Goal: Task Accomplishment & Management: Use online tool/utility

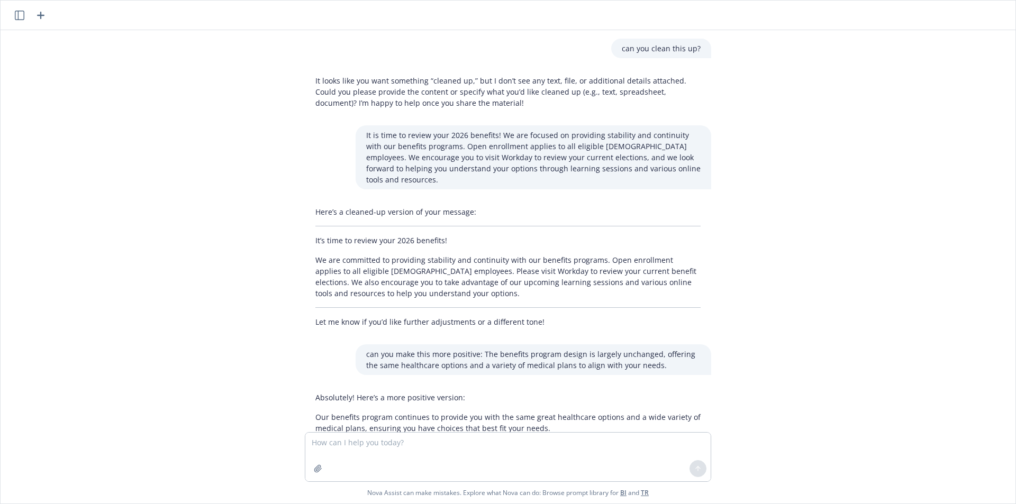
scroll to position [428, 0]
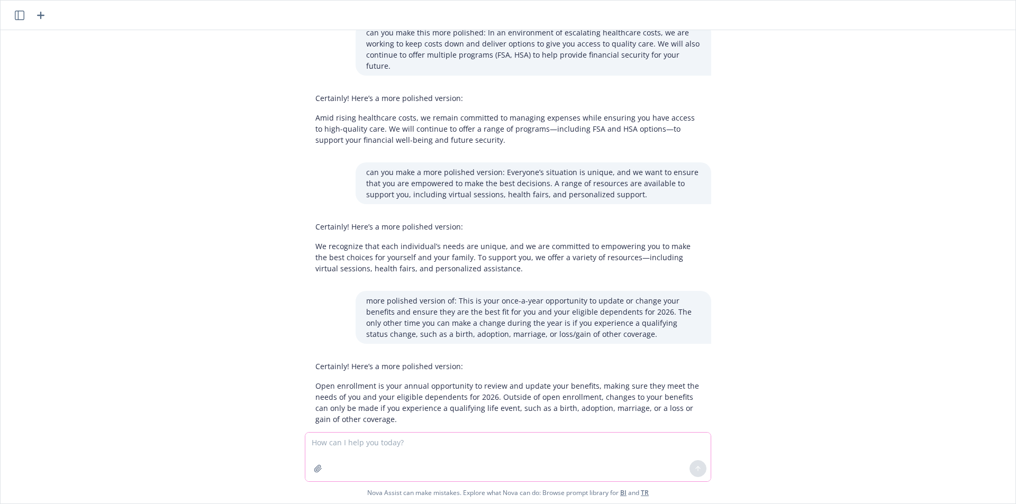
click at [467, 440] on textarea at bounding box center [507, 457] width 405 height 49
paste textarea "@[PERSON_NAME] @[PERSON_NAME] thank you for your help with all the communicatio…"
type textarea "can you make this not sound passive aggressive: @[PERSON_NAME] @[PERSON_NAME] t…"
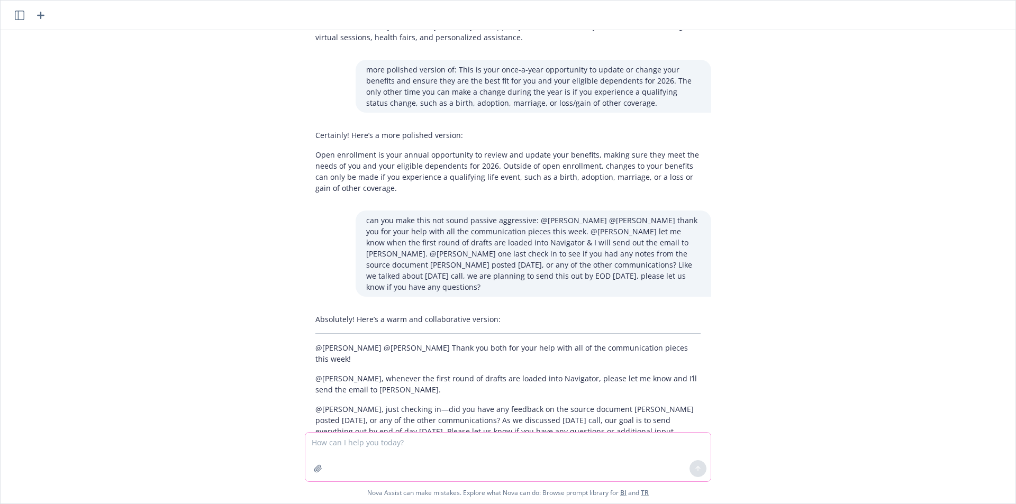
scroll to position [669, 0]
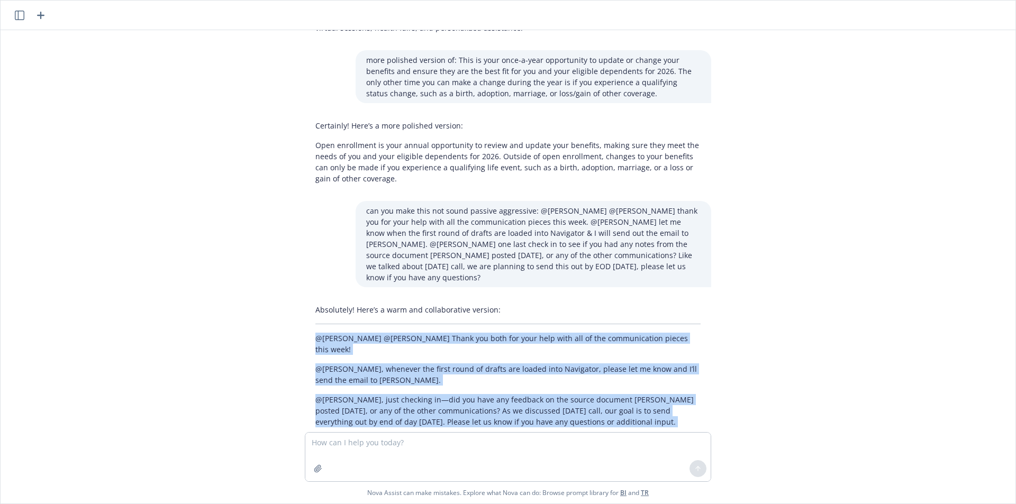
drag, startPoint x: 393, startPoint y: 398, endPoint x: 285, endPoint y: 311, distance: 138.4
click at [285, 311] on div "can you clean this up? It looks like you want something “cleaned up,” but I don…" at bounding box center [508, 231] width 1015 height 402
copy div "@[PERSON_NAME] @[PERSON_NAME] Thank you both for your help with all of the comm…"
click at [837, 303] on div "can you clean this up? It looks like you want something “cleaned up,” but I don…" at bounding box center [508, 231] width 1015 height 402
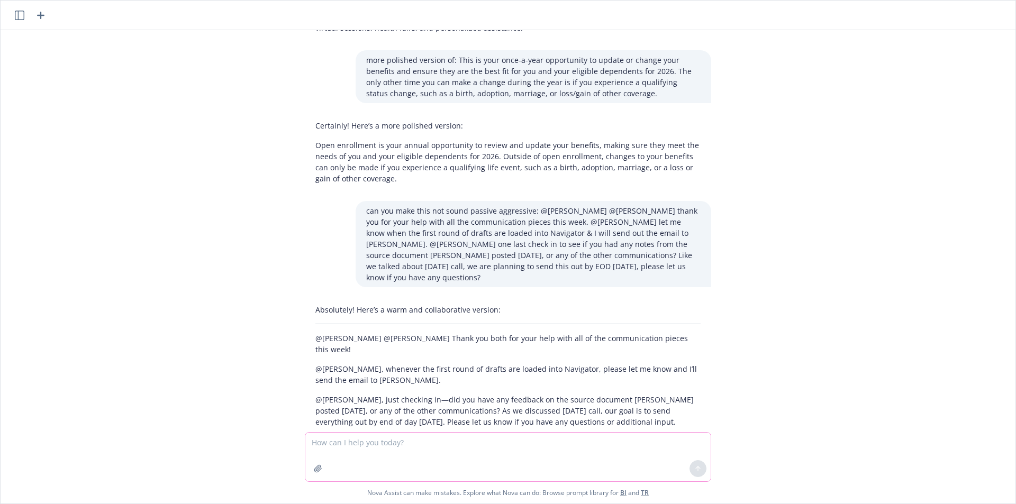
click at [598, 450] on textarea at bounding box center [507, 457] width 405 height 49
type textarea "How to say this nicer: due to the delay in final dicsions, and the fact that OE…"
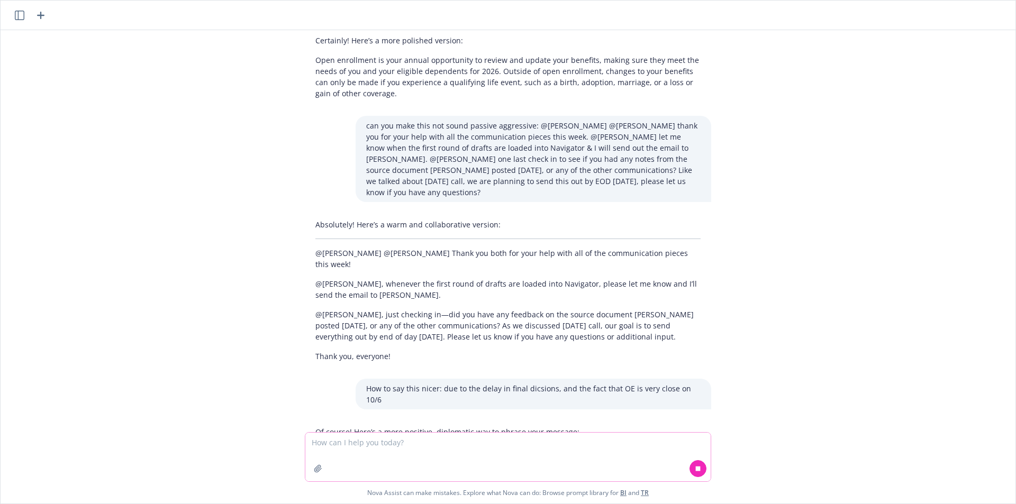
scroll to position [795, 0]
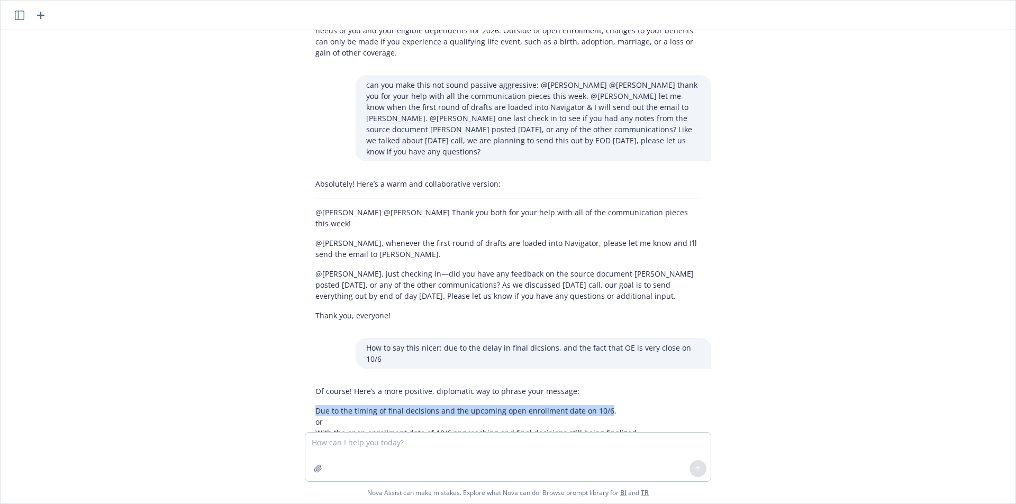
drag, startPoint x: 597, startPoint y: 355, endPoint x: 274, endPoint y: 350, distance: 323.4
click at [274, 350] on div "can you clean this up? It looks like you want something “cleaned up,” but I don…" at bounding box center [508, 231] width 1015 height 402
copy p "Due to the timing of final decisions and the upcoming open enrollment date on 1…"
click at [487, 458] on textarea at bounding box center [507, 457] width 405 height 49
paste textarea "Due to the timing of final decisions and the upcoming open enrollment date on 1…"
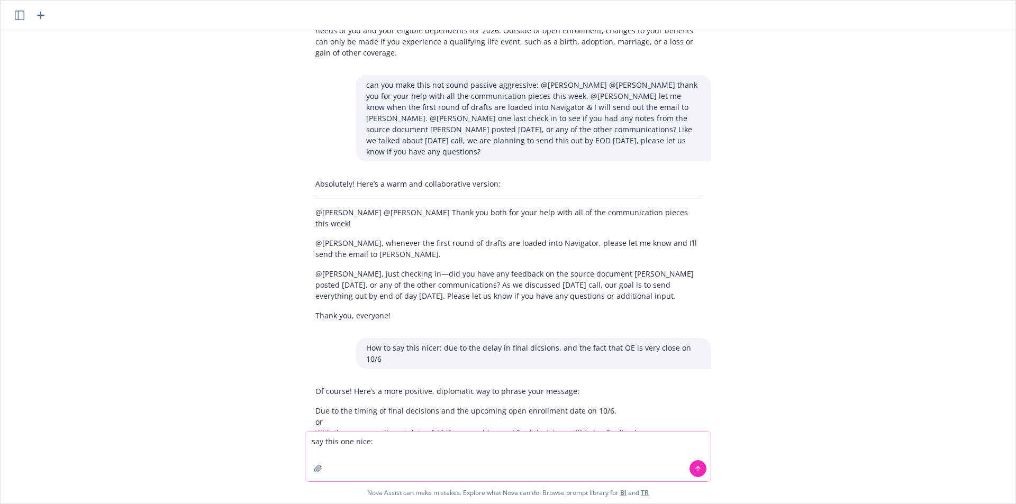
type textarea "say this one nice: Due to the timing of final decisions and the upcoming open e…"
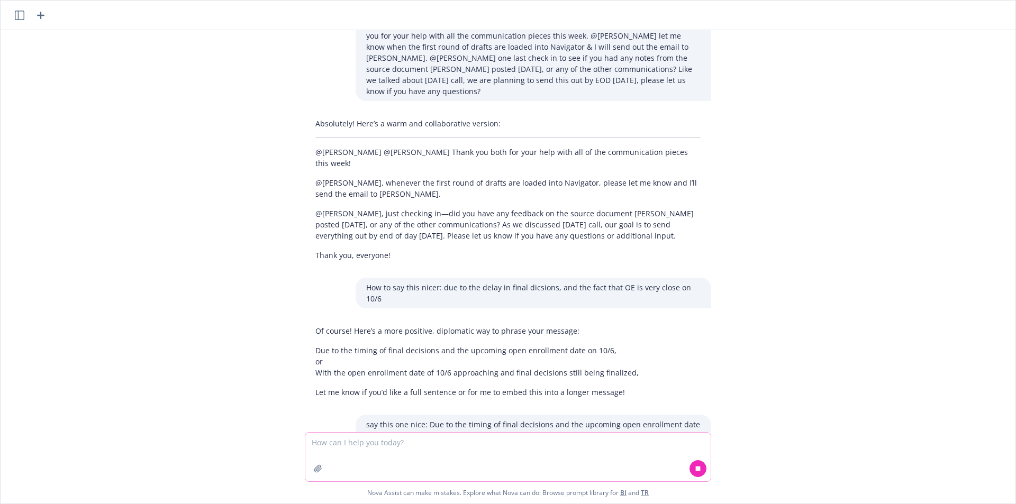
scroll to position [890, 0]
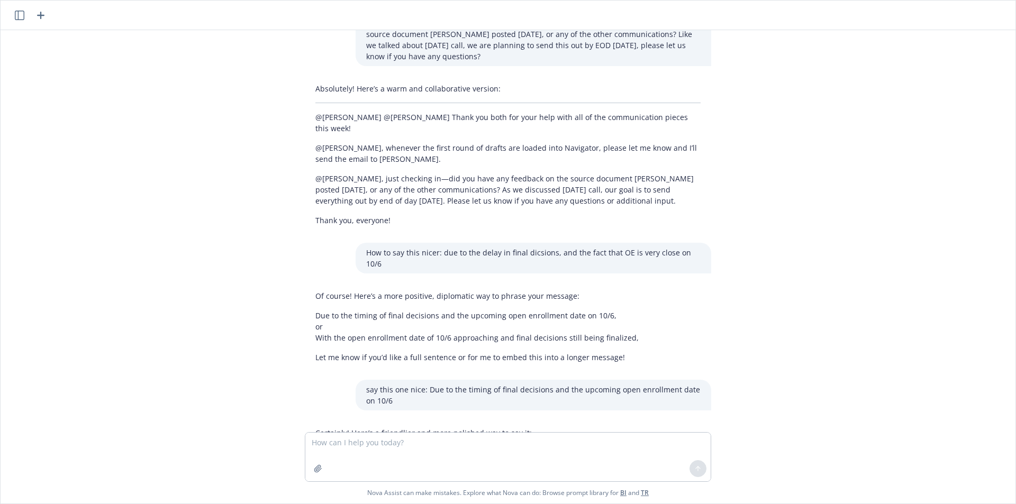
drag, startPoint x: 564, startPoint y: 402, endPoint x: 280, endPoint y: 394, distance: 283.3
click at [280, 394] on div "can you clean this up? It looks like you want something “cleaned up,” but I don…" at bounding box center [508, 231] width 1015 height 402
copy p "Given the upcoming open enrollment date on 10/6 and the timing of final decisio…"
click at [427, 456] on textarea at bounding box center [507, 457] width 405 height 49
type textarea "what is workday journeys"
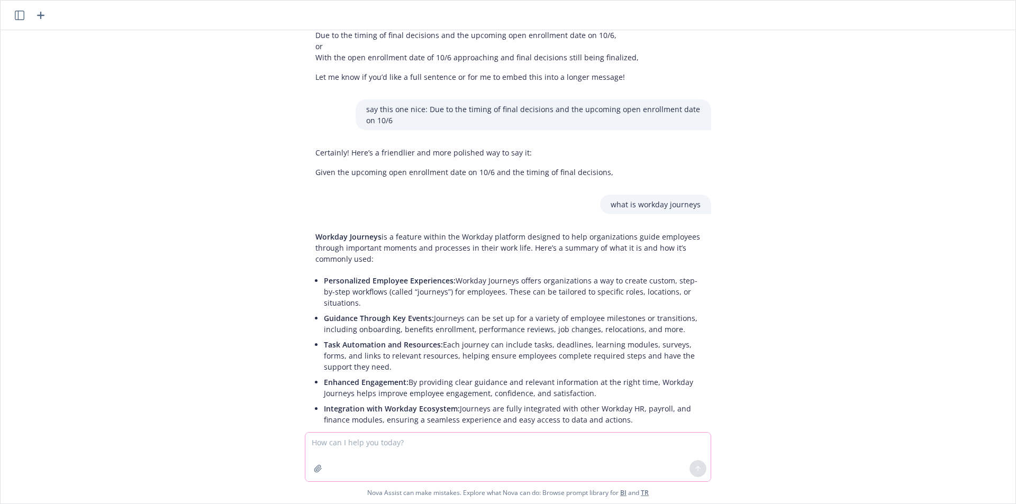
scroll to position [1171, 0]
click at [406, 450] on textarea at bounding box center [507, 457] width 405 height 49
paste textarea "Please send us all WDC’s edits in one document as we want to be sure to capture…"
type textarea "Can you revise this to be cleaner for a client: Please send us all WDC’s edits …"
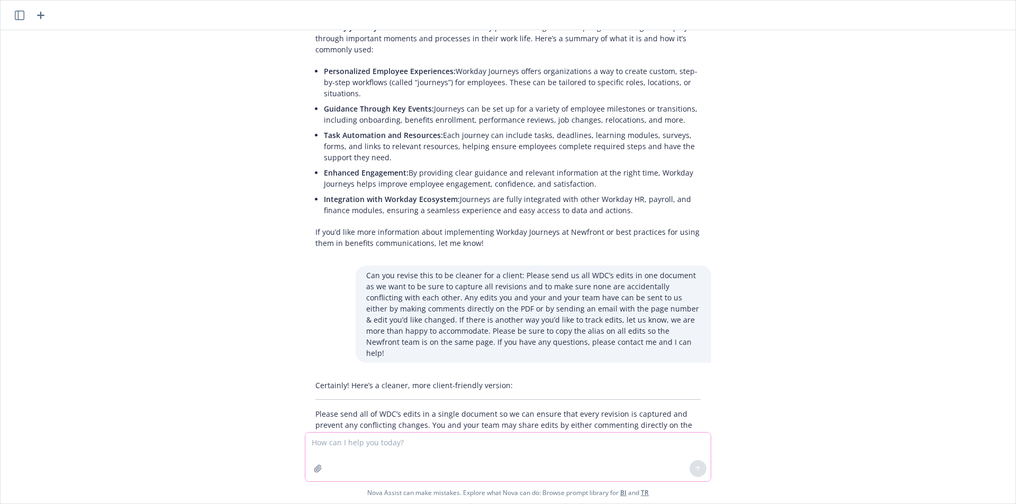
scroll to position [1395, 0]
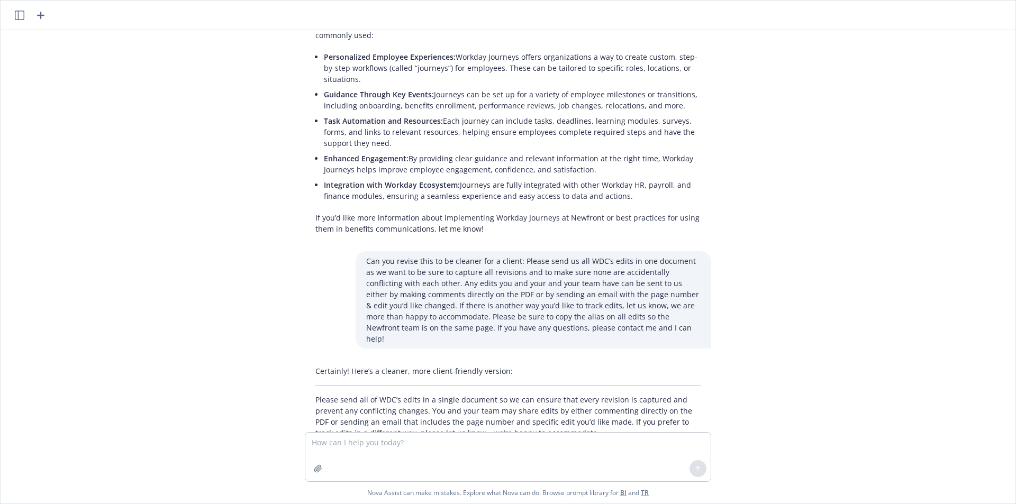
click at [414, 409] on div "can you clean this up? It looks like you want something “cleaned up,” but I don…" at bounding box center [508, 231] width 1015 height 402
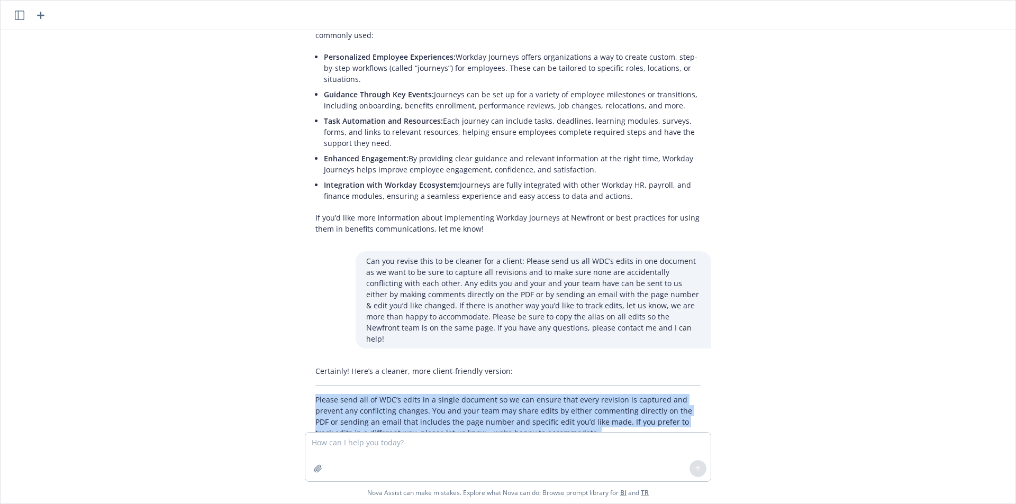
drag, startPoint x: 460, startPoint y: 397, endPoint x: 282, endPoint y: 333, distance: 189.5
click at [282, 333] on div "can you clean this up? It looks like you want something “cleaned up,” but I don…" at bounding box center [508, 231] width 1015 height 402
copy div "Please send all of WDC’s edits in a single document so we can ensure that every…"
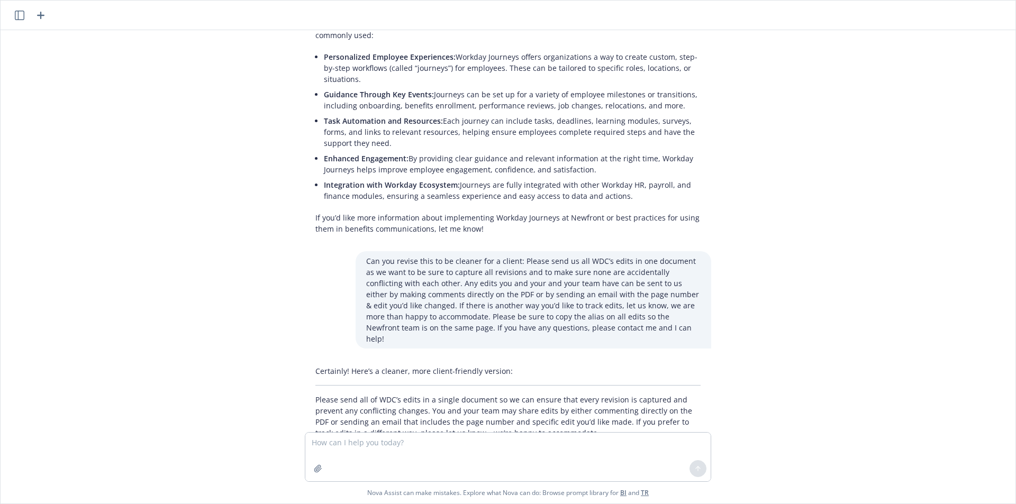
click at [830, 222] on div "can you clean this up? It looks like you want something “cleaned up,” but I don…" at bounding box center [508, 231] width 1015 height 402
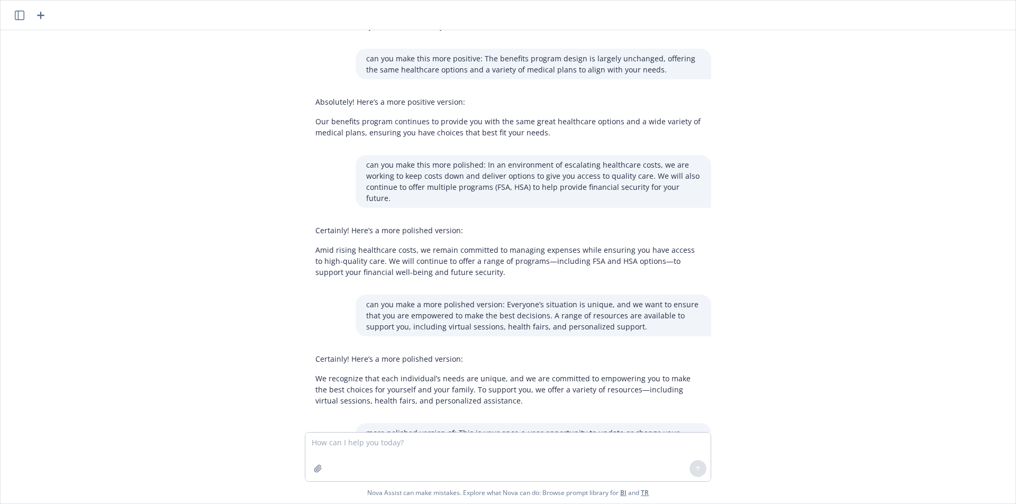
scroll to position [230, 0]
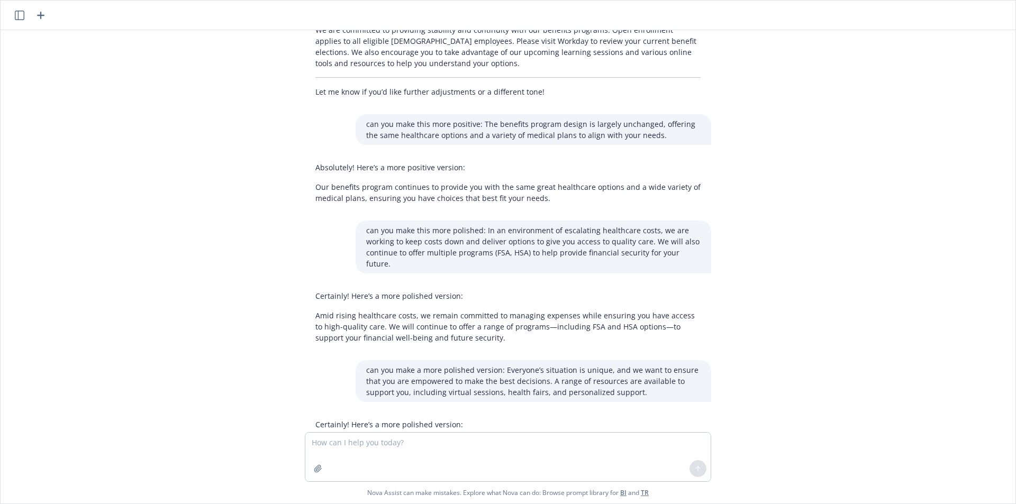
click at [856, 218] on div "can you clean this up? It looks like you want something “cleaned up,” but I don…" at bounding box center [508, 231] width 1015 height 402
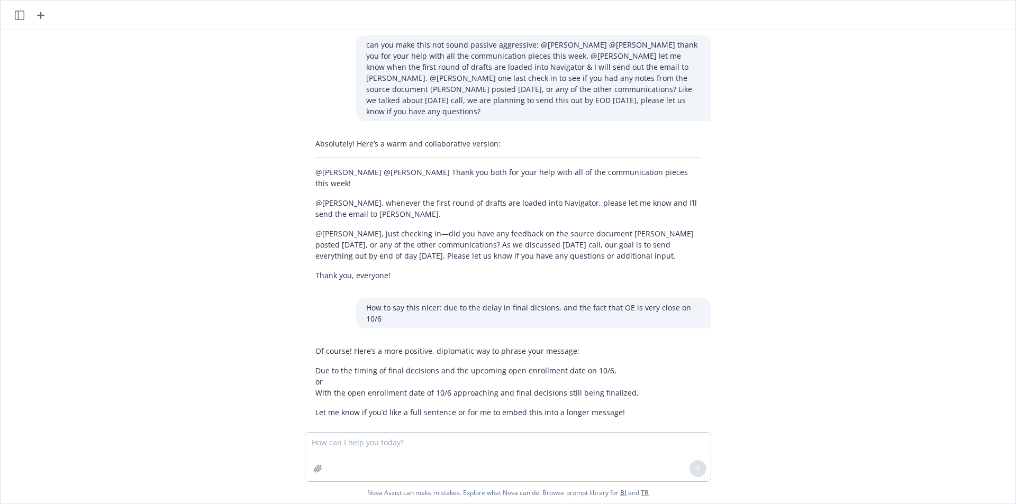
scroll to position [847, 0]
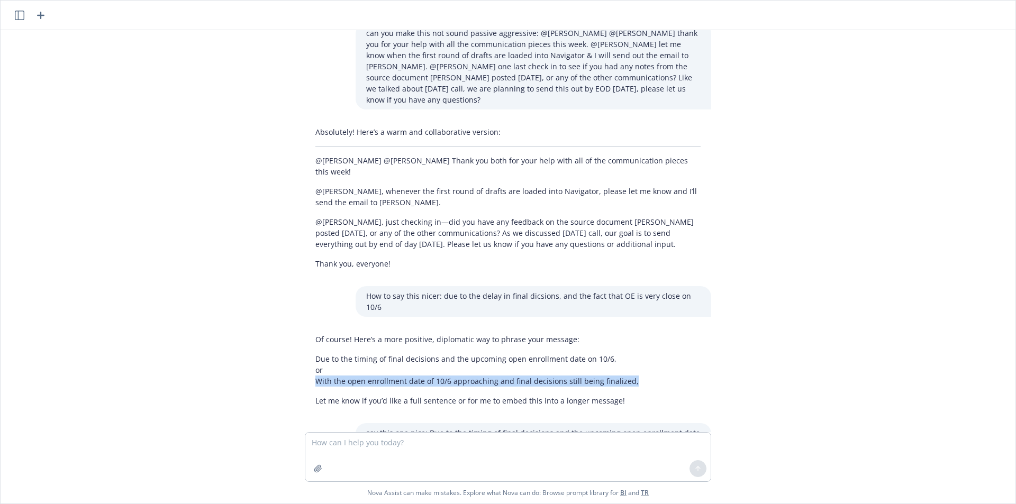
drag, startPoint x: 618, startPoint y: 326, endPoint x: 276, endPoint y: 326, distance: 342.4
click at [276, 326] on div "can you clean this up? It looks like you want something “cleaned up,” but I don…" at bounding box center [508, 231] width 1015 height 402
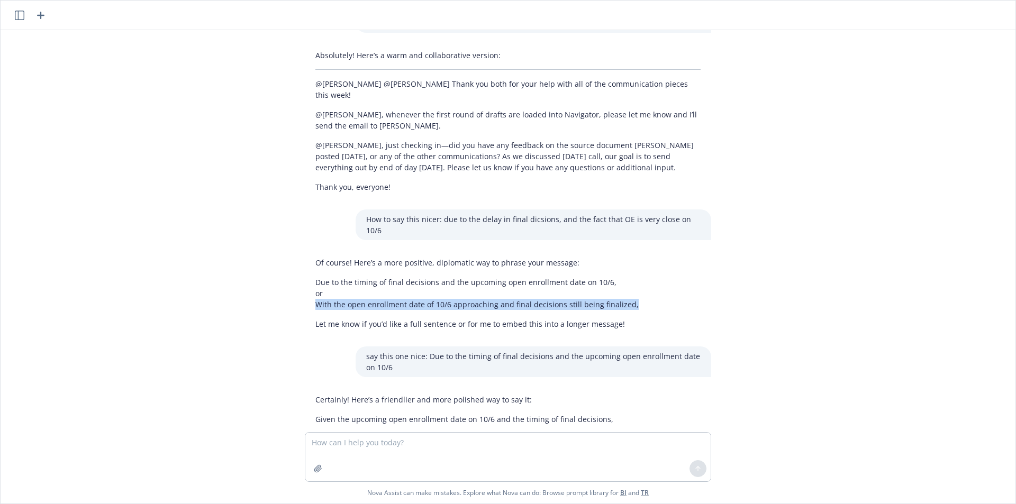
scroll to position [1006, 0]
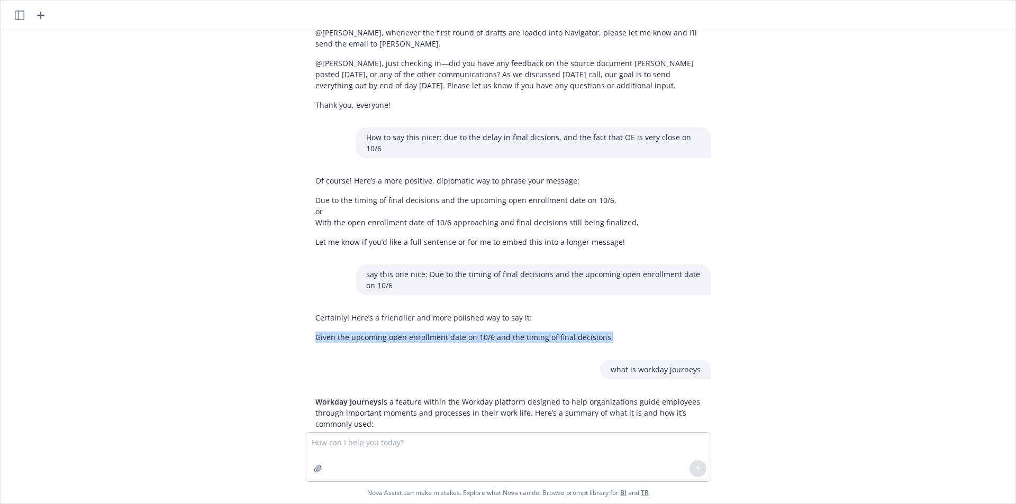
drag, startPoint x: 596, startPoint y: 282, endPoint x: 297, endPoint y: 273, distance: 299.1
click at [305, 308] on div "Certainly! Here’s a friendlier and more polished way to say it: Given the upcom…" at bounding box center [464, 327] width 319 height 39
copy p "Given the upcoming open enrollment date on 10/6 and the timing of final decisio…"
click at [437, 460] on textarea at bounding box center [507, 457] width 405 height 49
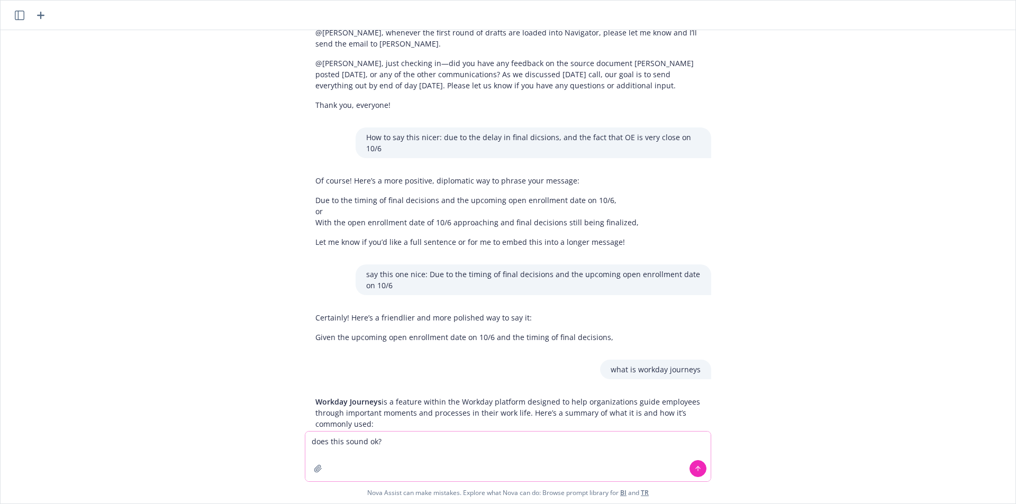
paste textarea "Given the upcoming open enrollment starting on 10/6 and the timing of final dec…"
type textarea "does this sound ok? Given the upcoming open enrollment starting on 10/6 and the…"
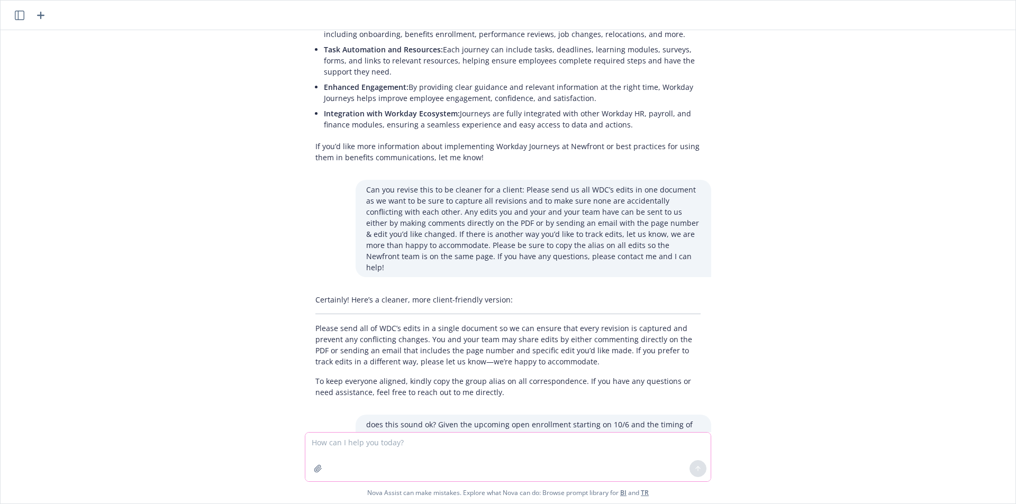
scroll to position [1561, 0]
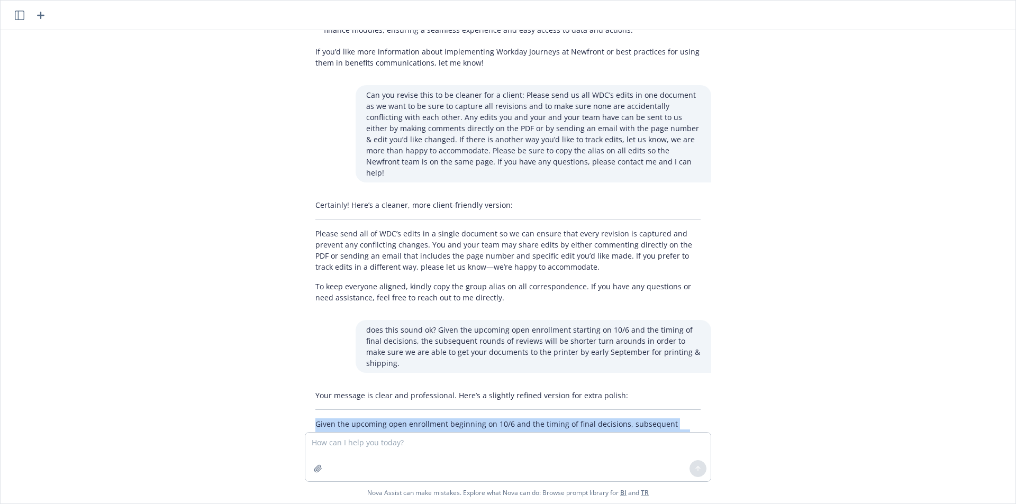
drag, startPoint x: 463, startPoint y: 369, endPoint x: 276, endPoint y: 349, distance: 187.9
click at [276, 349] on div "can you clean this up? It looks like you want something “cleaned up,” but I don…" at bounding box center [508, 231] width 1015 height 402
copy p "Given the upcoming open enrollment beginning on 10/6 and the timing of final de…"
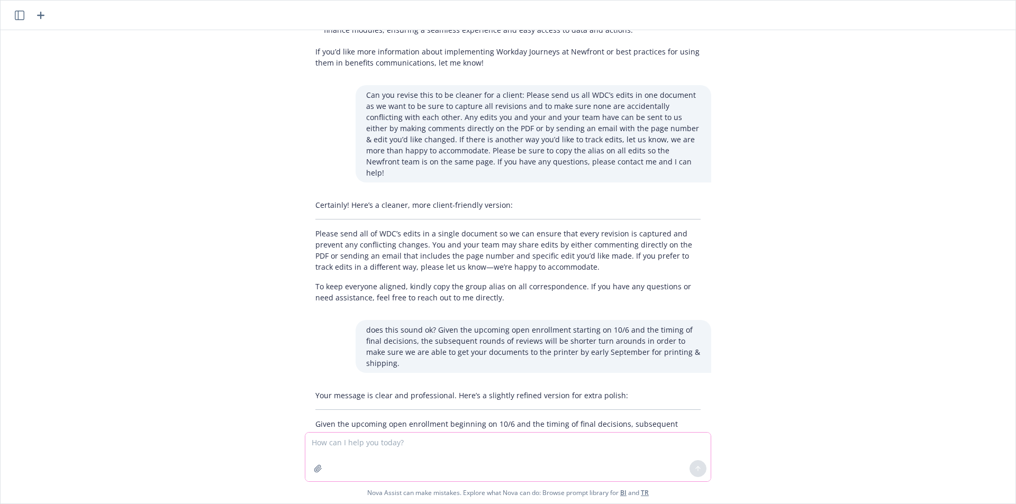
click at [450, 455] on textarea at bounding box center [507, 457] width 405 height 49
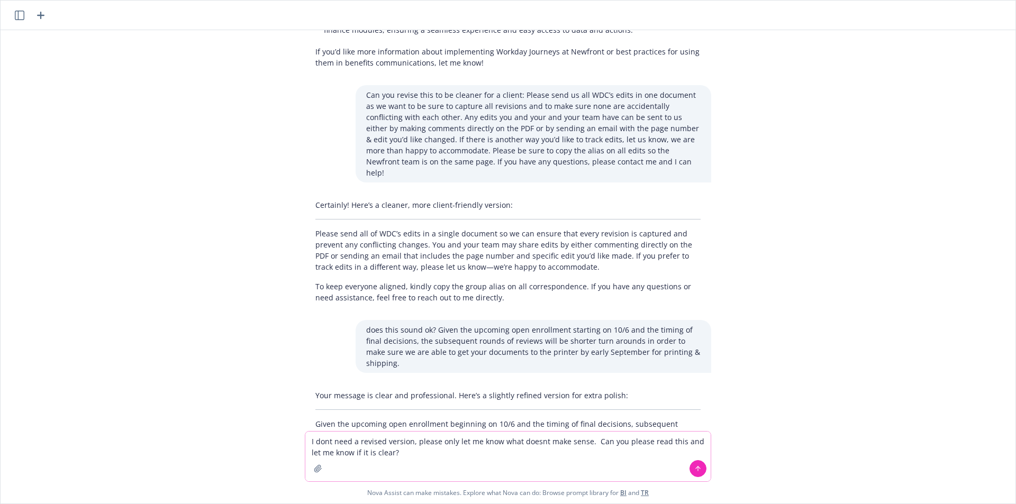
paste textarea "Hi WDC Team- Your first round of Drafts have been uploaded to Navigator. As thi…"
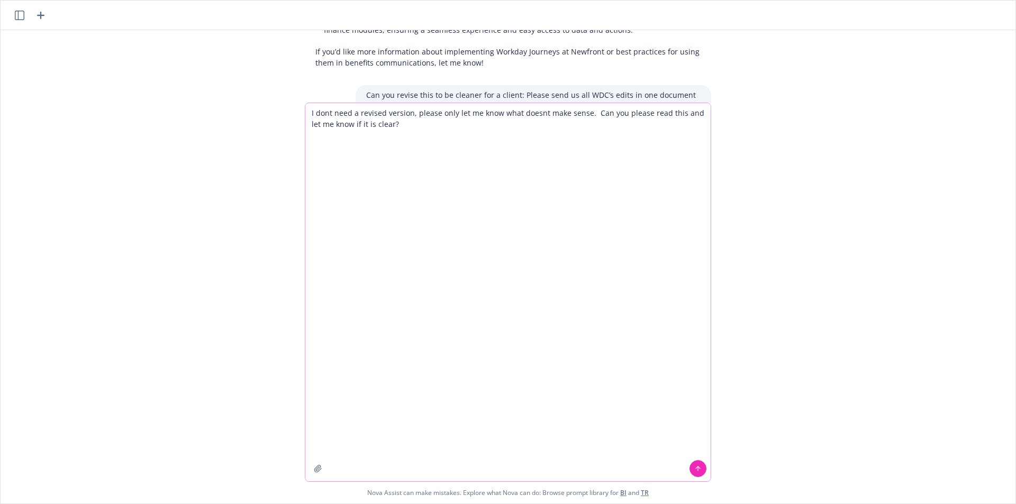
type textarea "I dont need a revised version, please only let me know what doesnt make sense. …"
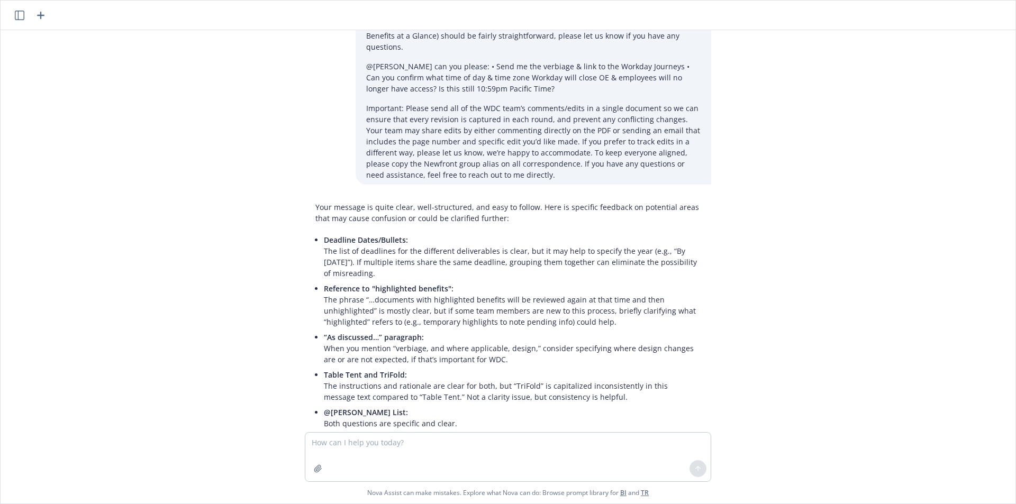
scroll to position [2320, 0]
click at [478, 430] on li "Final “Important” Section: Everything is clear about edit submissions and corre…" at bounding box center [512, 454] width 377 height 49
click at [642, 430] on li "Final “Important” Section: Everything is clear about edit submissions and corre…" at bounding box center [512, 454] width 377 height 49
click at [752, 360] on div "can you clean this up? It looks like you want something “cleaned up,” but I don…" at bounding box center [508, 231] width 1015 height 402
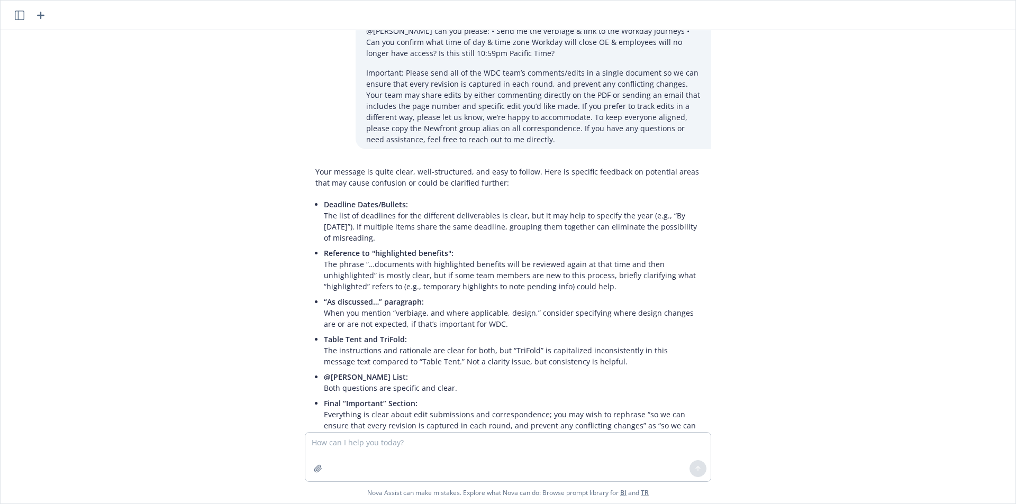
scroll to position [2373, 0]
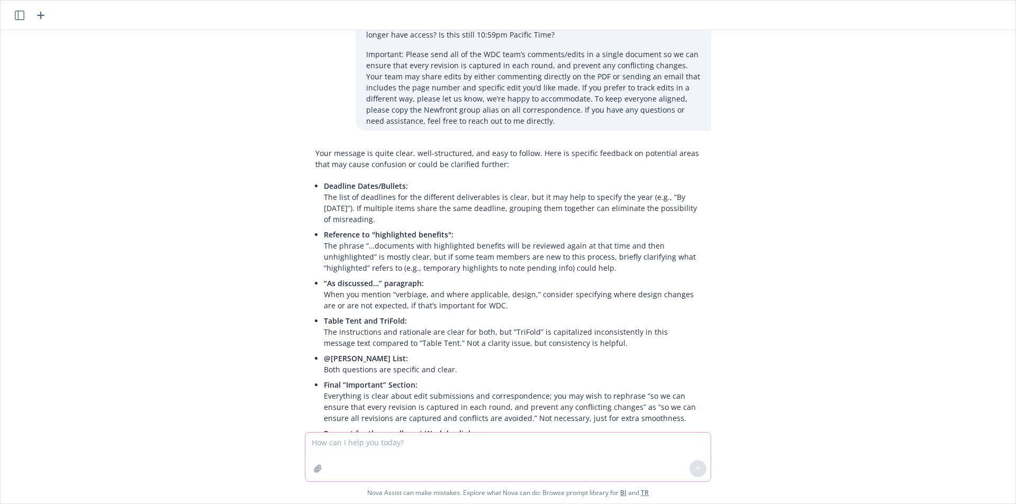
drag, startPoint x: 396, startPoint y: 445, endPoint x: 411, endPoint y: 437, distance: 16.3
click at [400, 445] on textarea at bounding box center [507, 457] width 405 height 49
paste textarea "@channel now that we have final decisions, the timeline in the project plan has…"
type textarea "can you clean this up: @channel now that we have final decisions, the timeline …"
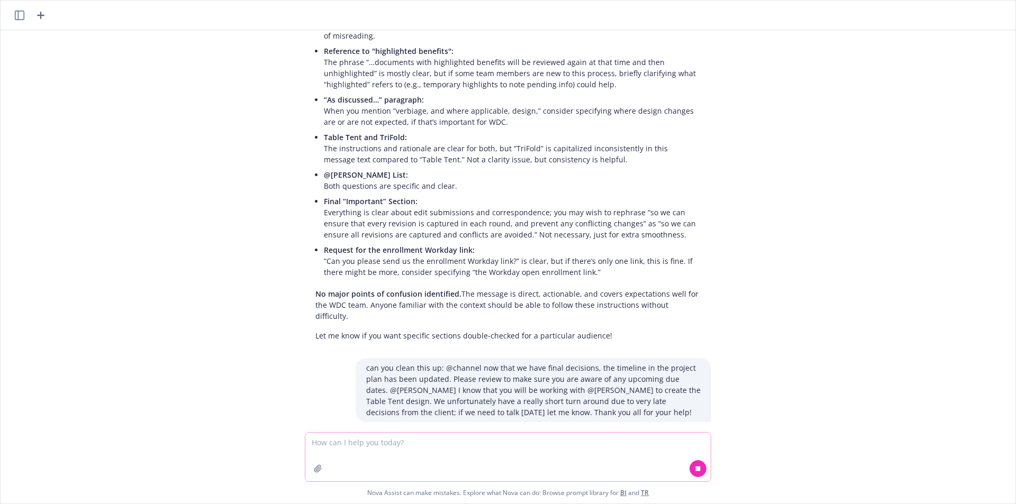
scroll to position [2572, 0]
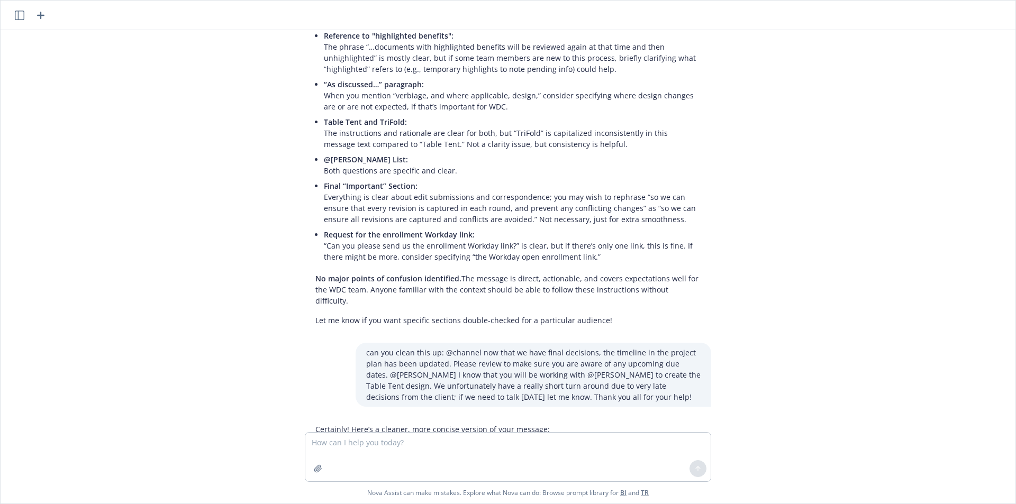
drag, startPoint x: 405, startPoint y: 401, endPoint x: 300, endPoint y: 337, distance: 123.7
click at [305, 420] on div "Certainly! Here’s a cleaner, more concise version of your message: @channel Now…" at bounding box center [508, 480] width 406 height 121
copy div "@channel Now that we have received final decisions, the project plan timeline h…"
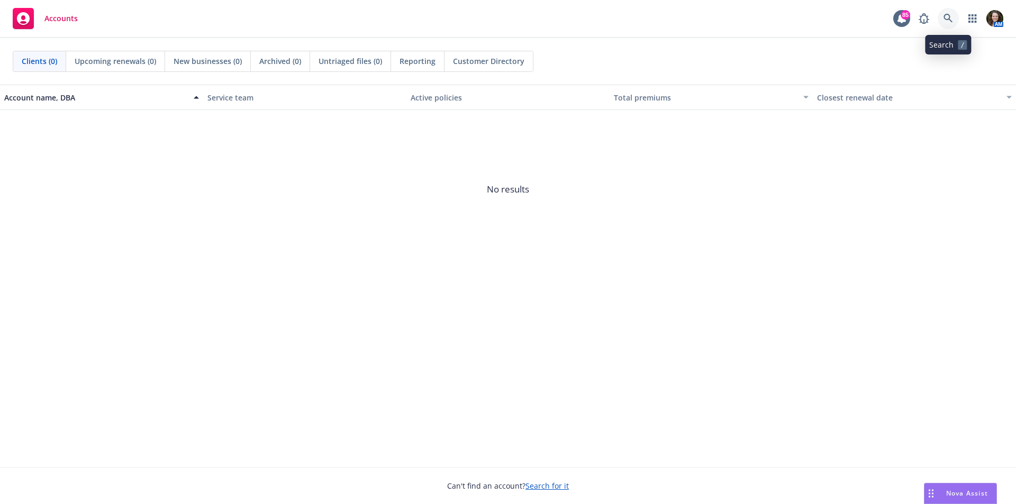
click at [953, 20] on link at bounding box center [948, 18] width 21 height 21
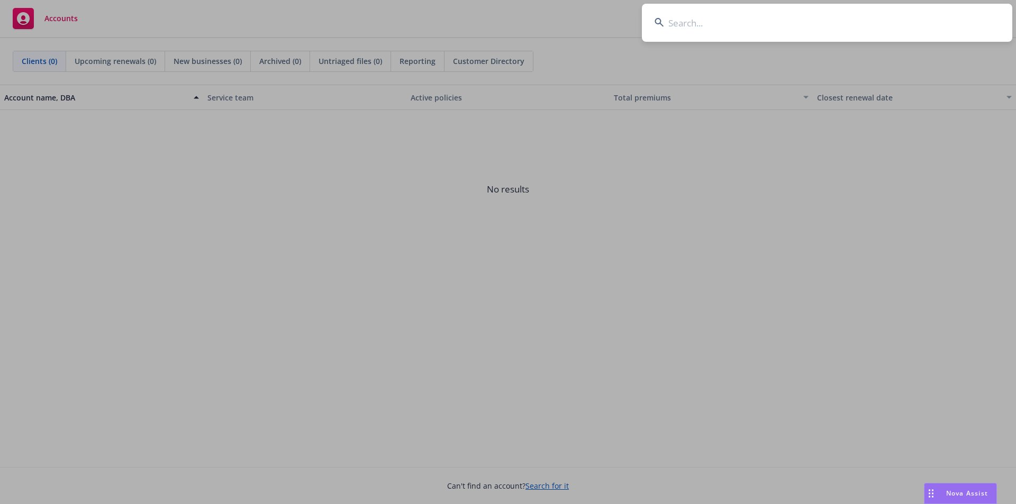
type input "n"
type input "western digital"
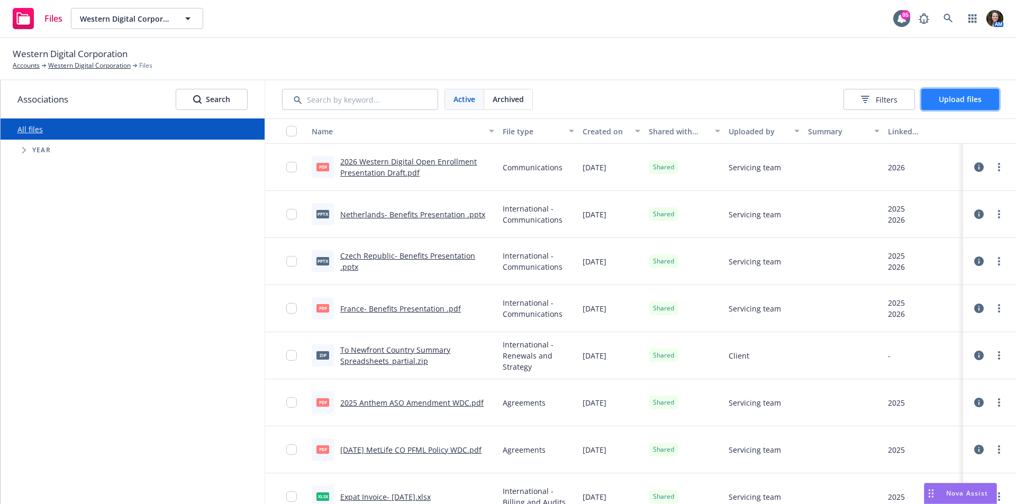
click at [966, 101] on span "Upload files" at bounding box center [960, 99] width 43 height 10
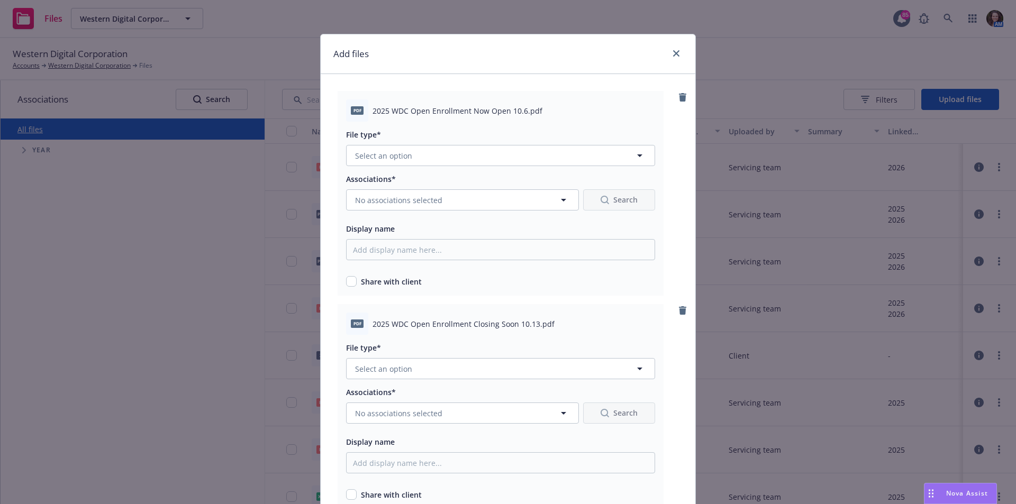
click at [459, 116] on div "pdf 2025 WDC Open Enrollment Now Open 10.6.pdf" at bounding box center [500, 110] width 309 height 22
drag, startPoint x: 519, startPoint y: 114, endPoint x: 444, endPoint y: 105, distance: 75.7
click at [444, 105] on span "2025 WDC Open Enrollment Now Open 10.6.pdf" at bounding box center [458, 110] width 170 height 11
click at [444, 133] on div "File type*" at bounding box center [500, 134] width 309 height 13
drag, startPoint x: 520, startPoint y: 112, endPoint x: 367, endPoint y: 103, distance: 153.2
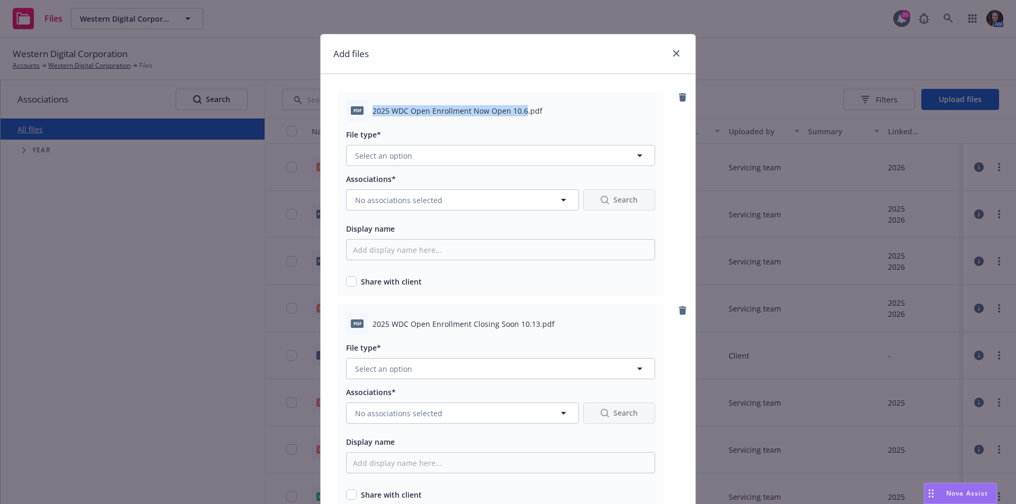
click at [367, 103] on div "pdf 2025 WDC Open Enrollment Now Open 10.6.pdf" at bounding box center [500, 110] width 309 height 22
copy span "2025 WDC Open Enrollment Now Open 10.6"
click at [364, 155] on span "Select an option" at bounding box center [383, 155] width 57 height 11
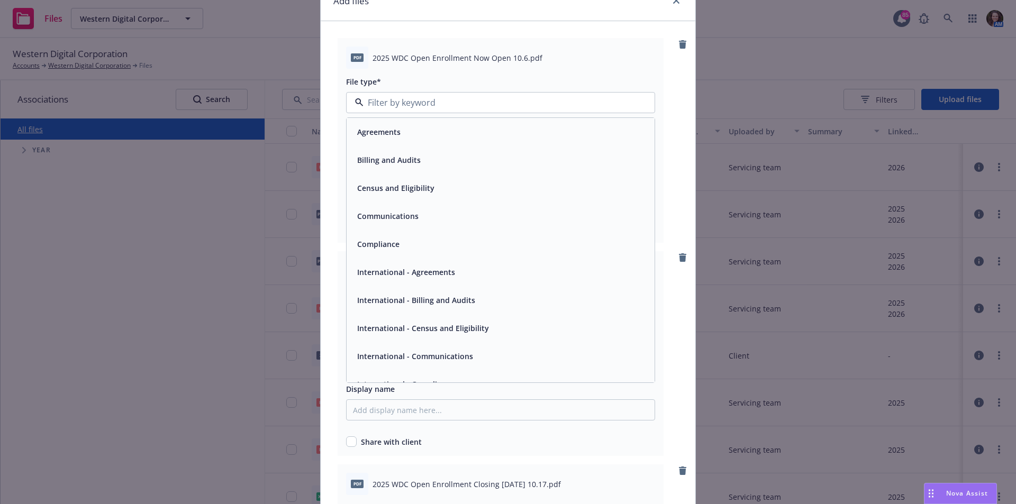
click at [414, 222] on div "Communications" at bounding box center [387, 216] width 68 height 15
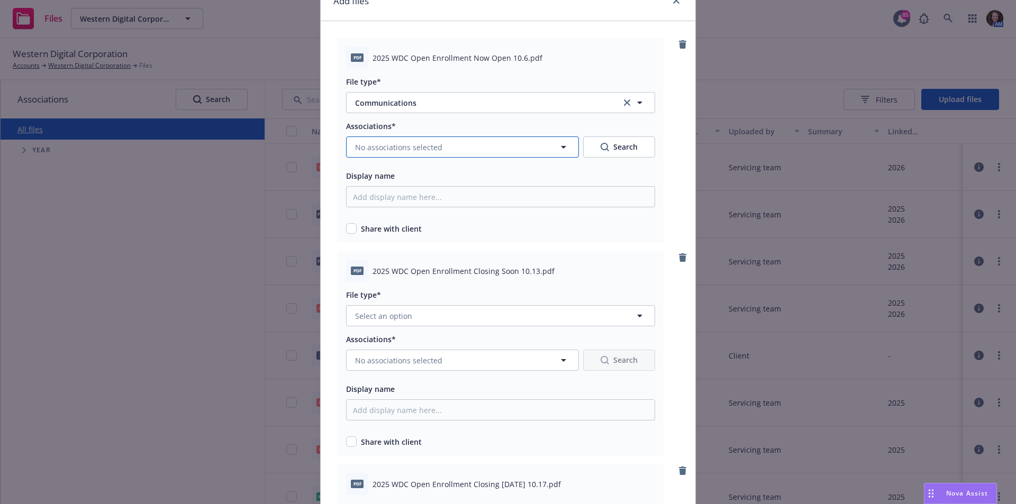
click at [431, 153] on button "No associations selected" at bounding box center [462, 147] width 233 height 21
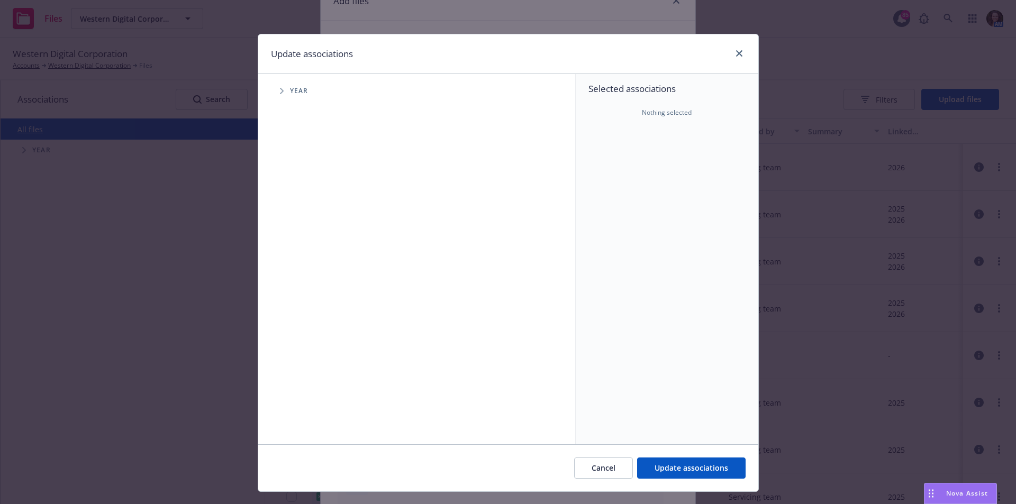
click at [280, 88] on icon "Tree Example" at bounding box center [282, 91] width 4 height 6
click at [306, 265] on input "Tree Example" at bounding box center [308, 260] width 11 height 11
checkbox input "true"
click at [710, 467] on span "Update associations" at bounding box center [692, 468] width 74 height 10
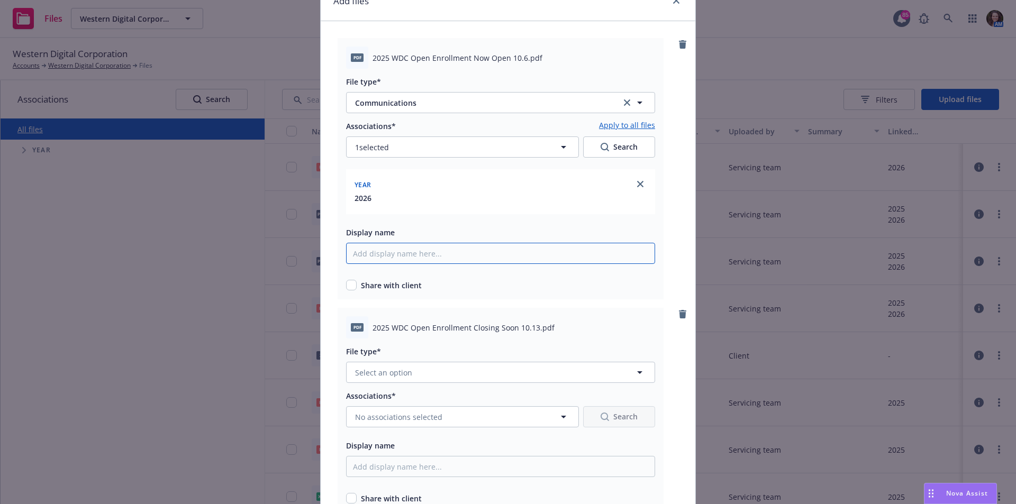
click at [383, 251] on input "Display name" at bounding box center [500, 253] width 309 height 21
paste input "2025 WDC Open Enrollment Now Open 10.6"
type input "2025 WDC Open Enrollment Now Open 10.6"
click at [348, 285] on input "checkbox" at bounding box center [351, 285] width 11 height 11
checkbox input "true"
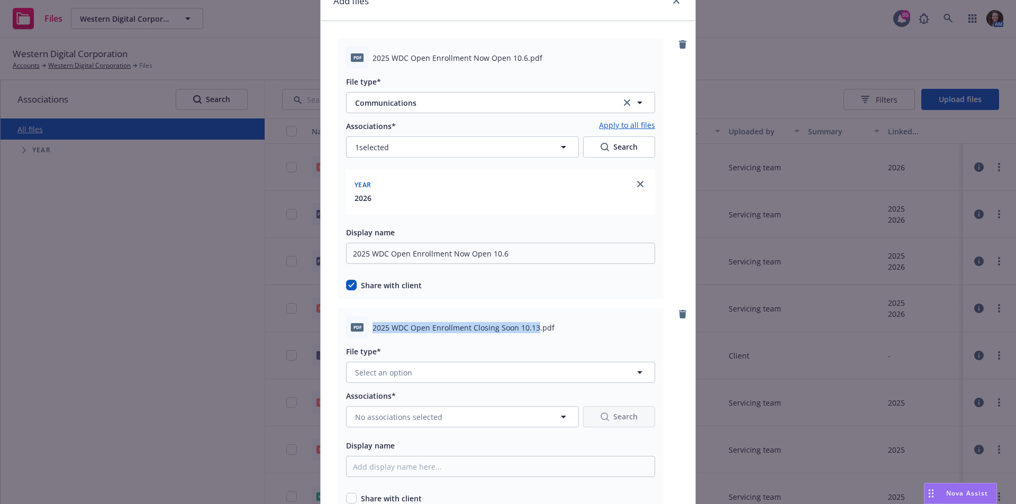
drag, startPoint x: 531, startPoint y: 328, endPoint x: 370, endPoint y: 324, distance: 161.5
click at [373, 324] on span "2025 WDC Open Enrollment Closing Soon 10.13.pdf" at bounding box center [464, 327] width 182 height 11
copy span "2025 WDC Open Enrollment Closing Soon 10.13"
click at [391, 378] on button "Select an option" at bounding box center [500, 372] width 309 height 21
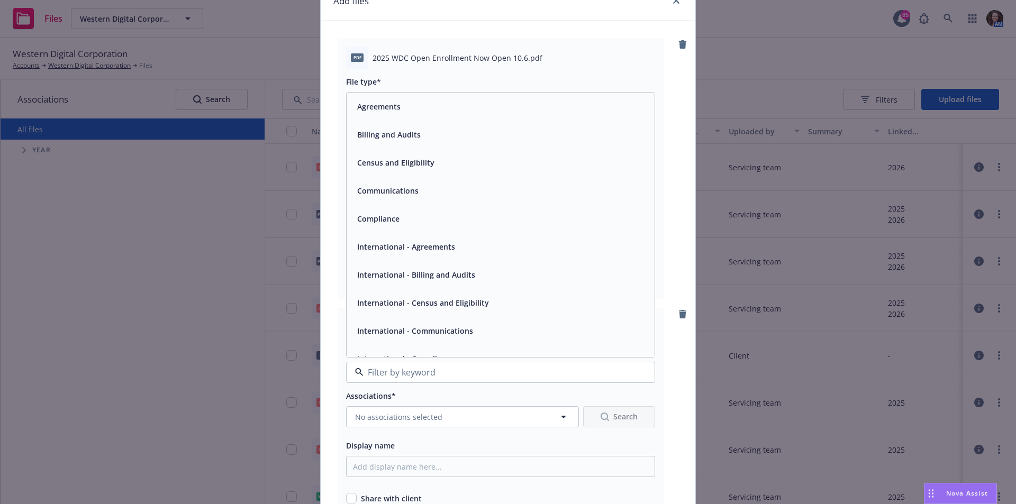
click at [440, 201] on div "Communications" at bounding box center [501, 191] width 308 height 28
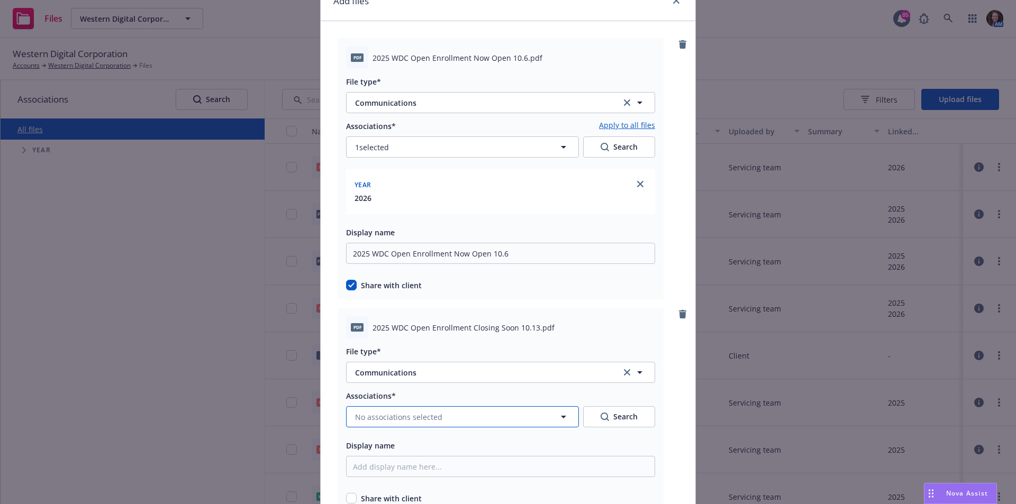
click at [406, 414] on span "No associations selected" at bounding box center [398, 417] width 87 height 11
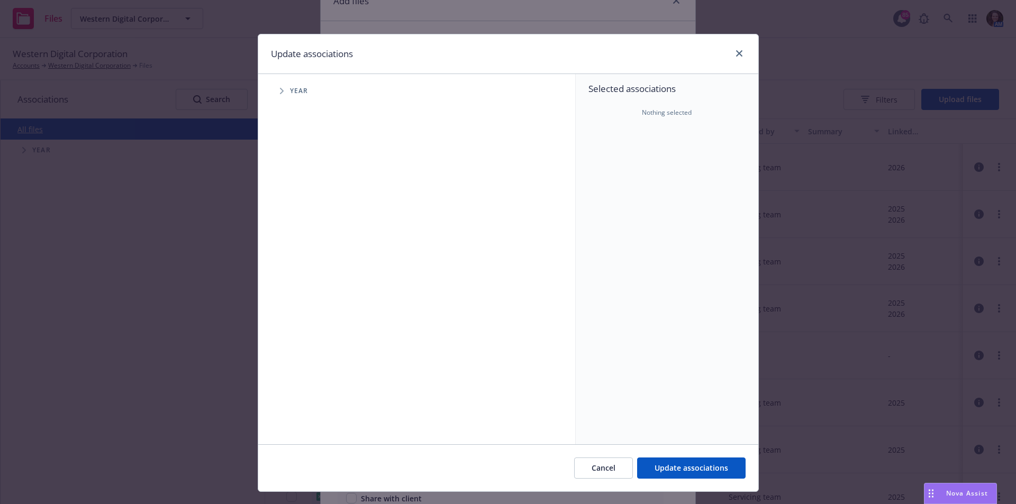
click at [280, 88] on icon "Tree Example" at bounding box center [282, 91] width 4 height 6
click at [305, 264] on input "Tree Example" at bounding box center [308, 260] width 11 height 11
checkbox input "true"
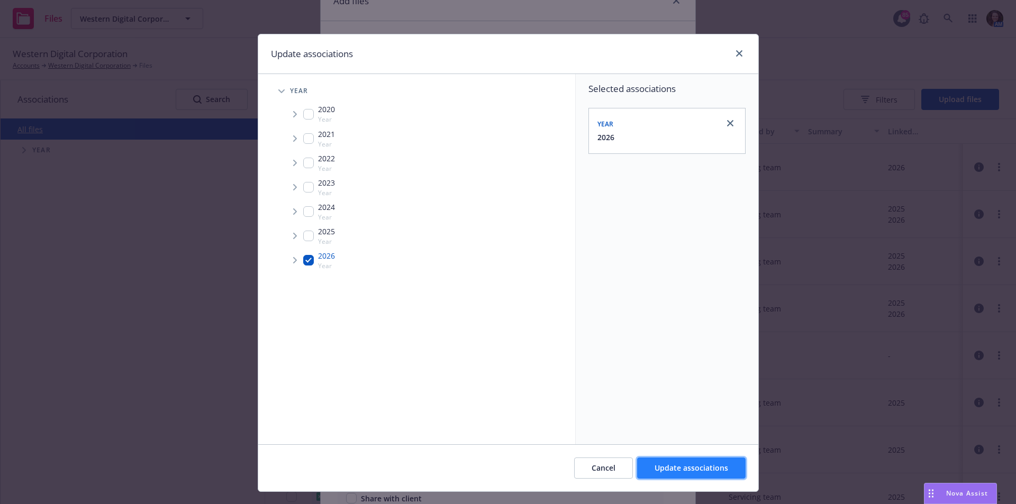
click at [678, 468] on span "Update associations" at bounding box center [692, 468] width 74 height 10
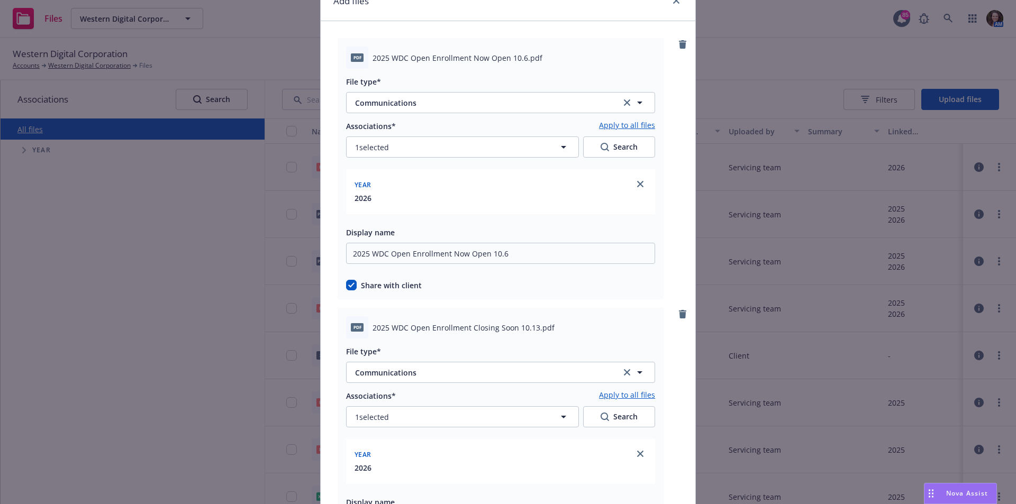
scroll to position [159, 0]
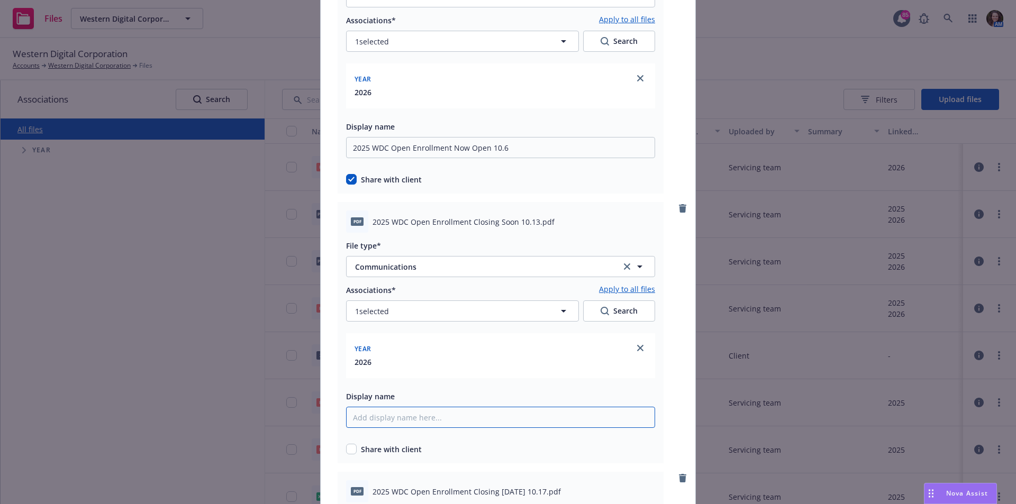
click at [397, 158] on input "Display name" at bounding box center [500, 147] width 309 height 21
paste input "2025 WDC Open Enrollment Closing Soon 10.13"
type input "2025 WDC Open Enrollment Closing Soon 10.13"
click at [348, 454] on input "checkbox" at bounding box center [351, 449] width 11 height 11
checkbox input "true"
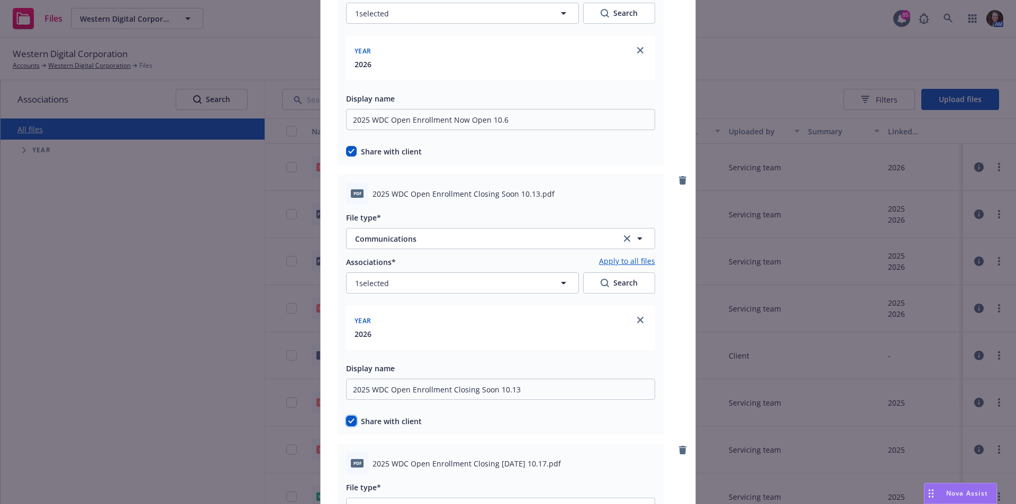
scroll to position [212, 0]
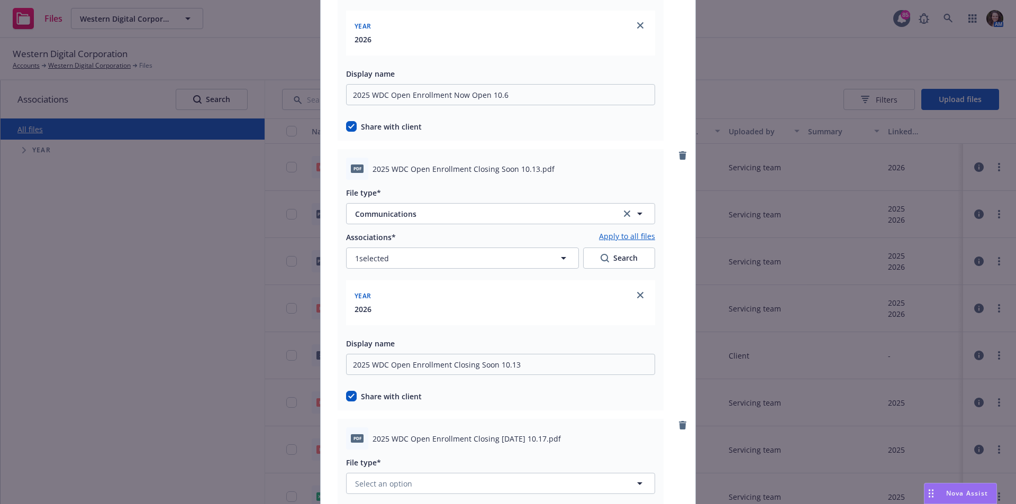
click at [668, 352] on div "pdf 2025 WDC Open Enrollment Closing Soon 10.13.pdf File type* Communications C…" at bounding box center [508, 279] width 341 height 261
drag, startPoint x: 528, startPoint y: 437, endPoint x: 513, endPoint y: 442, distance: 15.6
click at [445, 441] on span "2025 WDC Open Enrollment Closing Today 10.17.pdf" at bounding box center [467, 438] width 188 height 11
drag, startPoint x: 535, startPoint y: 437, endPoint x: 363, endPoint y: 424, distance: 173.0
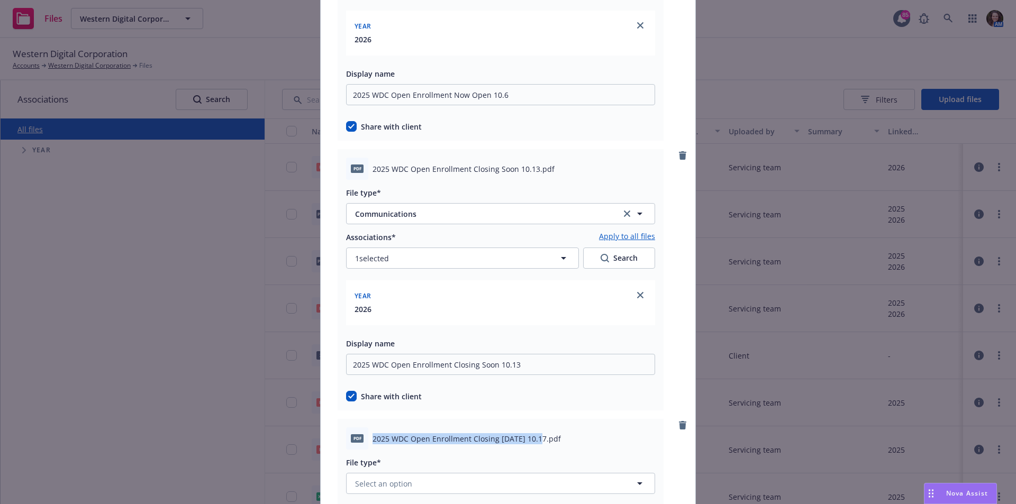
copy div "2025 WDC Open Enrollment Closing Today 10.17"
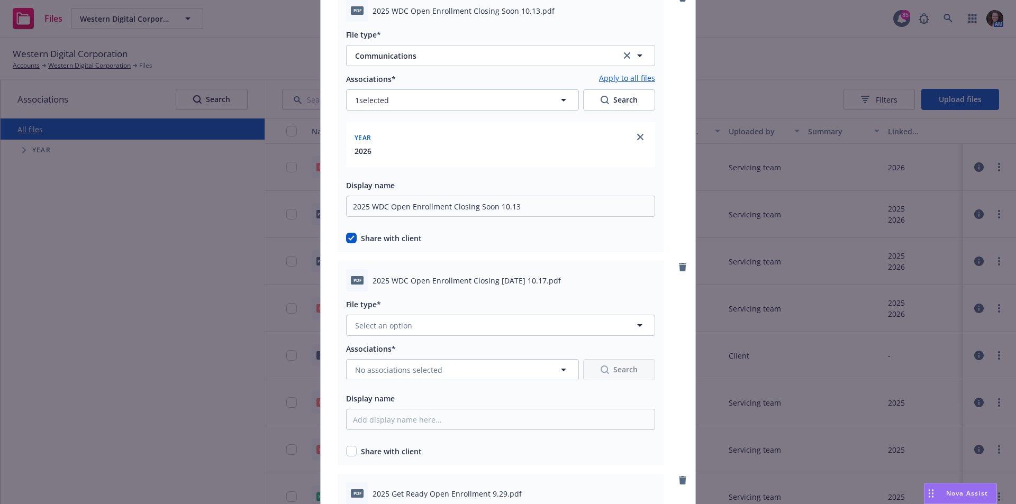
scroll to position [370, 0]
click at [441, 312] on div "File type* Select an option" at bounding box center [500, 316] width 309 height 38
click at [433, 327] on button "Select an option" at bounding box center [500, 324] width 309 height 21
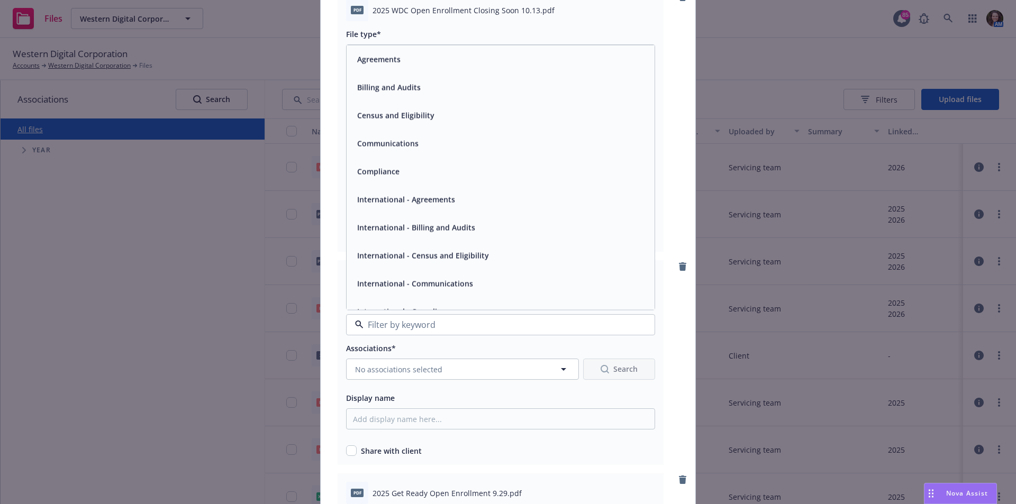
paste input "2025 WDC Open Enrollment Closing Today 10.17"
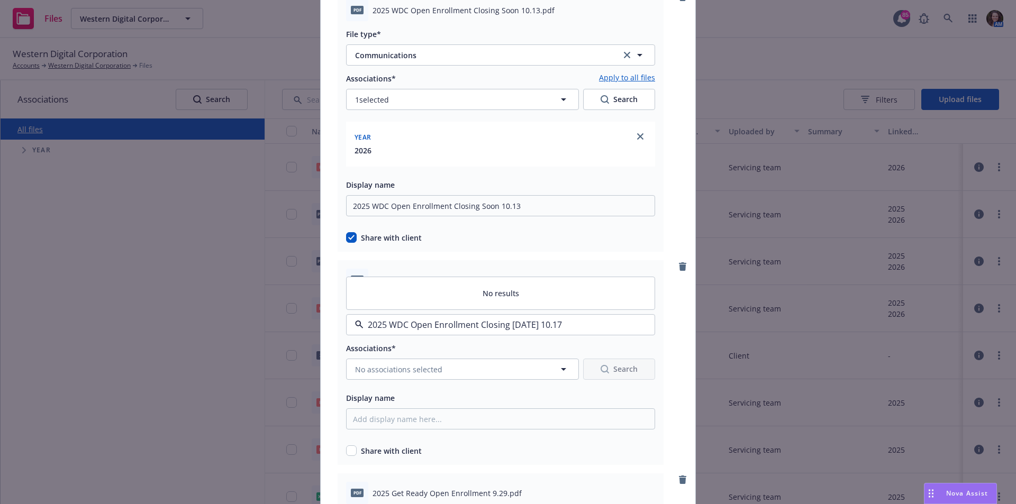
type input "2025 WDC Open Enrollment Closing Today 10.17"
click at [659, 338] on div "pdf 2025 WDC Open Enrollment Closing Today 10.17.pdf File type* 2025 WDC Open E…" at bounding box center [501, 362] width 326 height 205
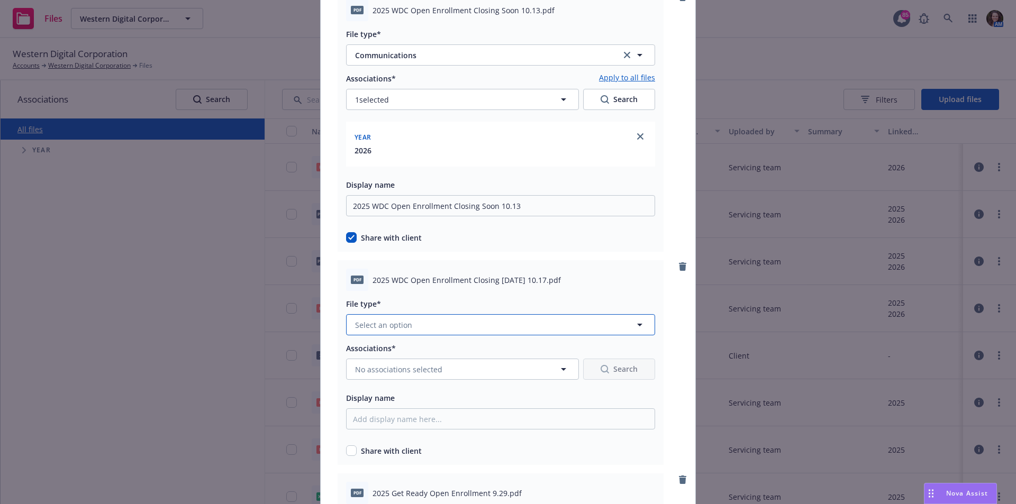
click at [426, 320] on button "Select an option" at bounding box center [500, 324] width 309 height 21
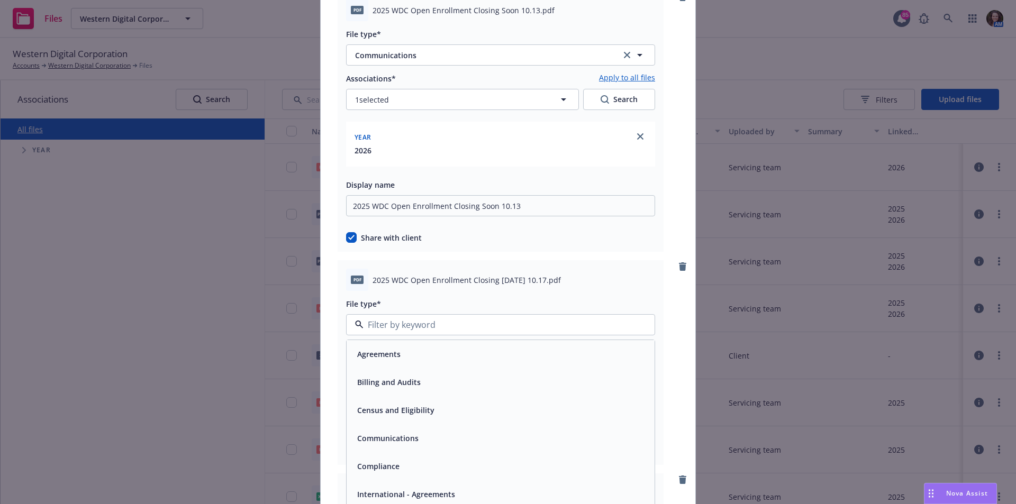
click at [408, 441] on span "Communications" at bounding box center [387, 438] width 61 height 11
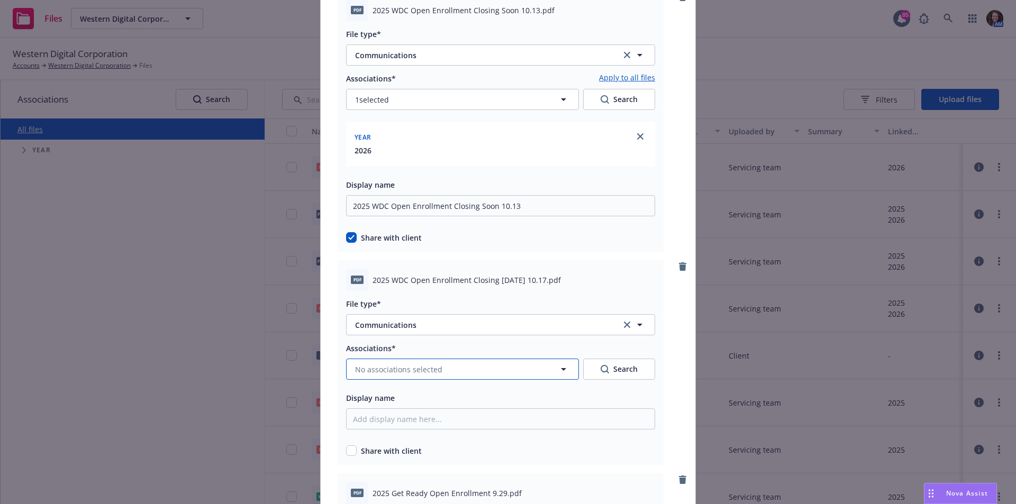
click at [390, 370] on span "No associations selected" at bounding box center [398, 369] width 87 height 11
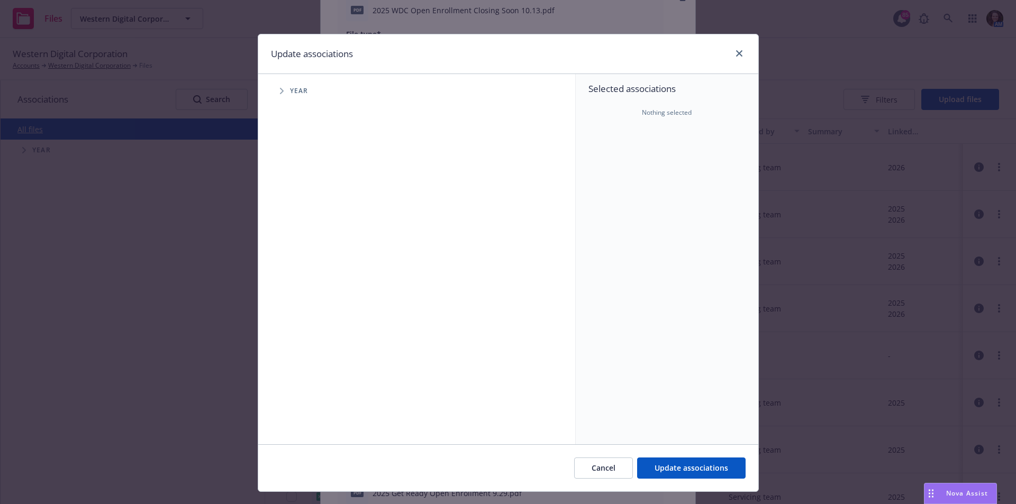
click at [273, 93] on span "Tree Example" at bounding box center [281, 91] width 17 height 17
click at [306, 258] on input "Tree Example" at bounding box center [308, 260] width 11 height 11
checkbox input "true"
click at [688, 471] on span "Update associations" at bounding box center [692, 468] width 74 height 10
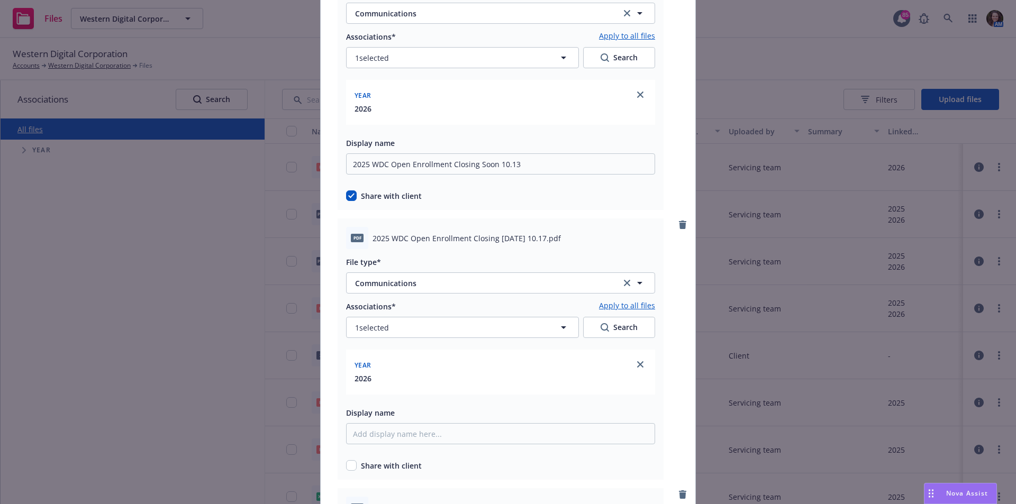
scroll to position [476, 0]
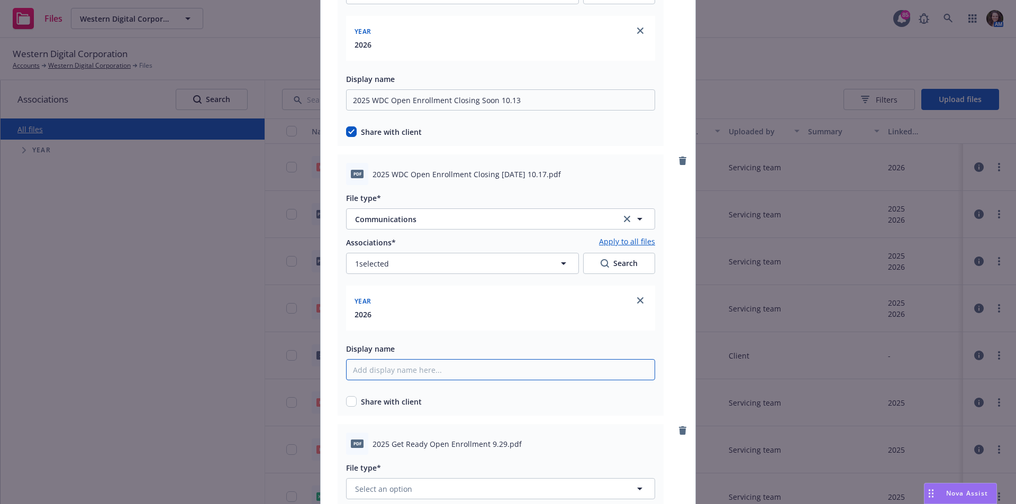
paste input "2025 WDC Open Enrollment Closing Today 10.17"
type input "2025 WDC Open Enrollment Closing Today 10.17"
click at [348, 402] on input "checkbox" at bounding box center [351, 401] width 11 height 11
checkbox input "true"
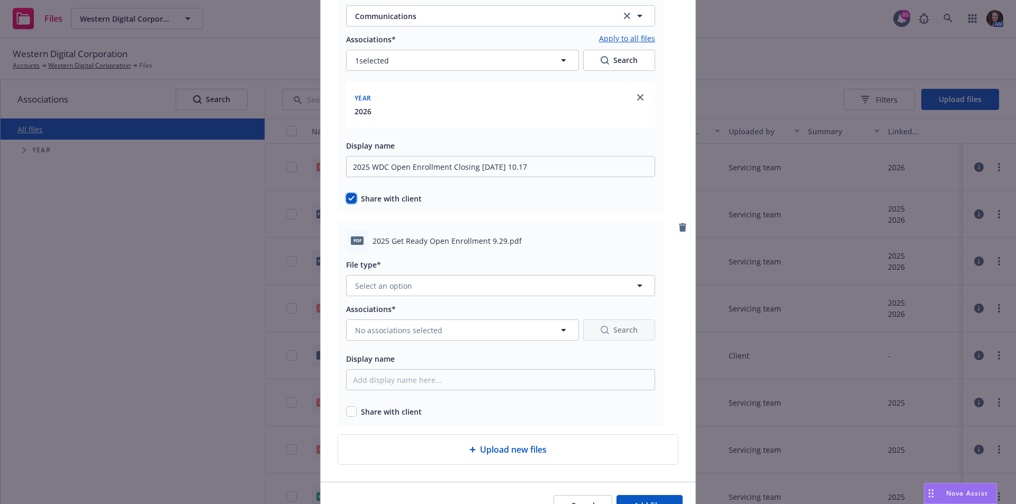
scroll to position [688, 0]
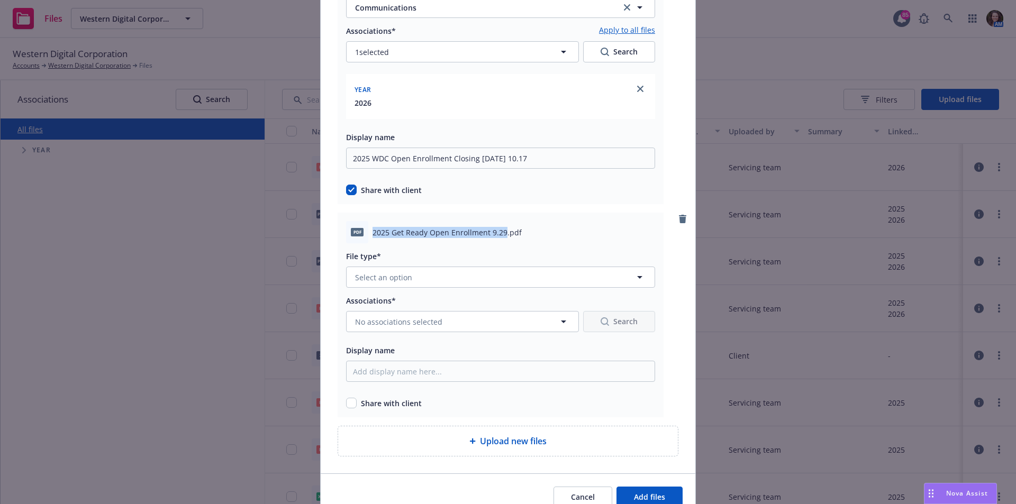
drag, startPoint x: 499, startPoint y: 233, endPoint x: 359, endPoint y: 225, distance: 140.4
click at [359, 225] on div "pdf 2025 Get Ready Open Enrollment 9.29.pdf" at bounding box center [500, 232] width 309 height 22
copy div "2025 Get Ready Open Enrollment 9.29"
click at [394, 276] on span "Select an option" at bounding box center [383, 277] width 57 height 11
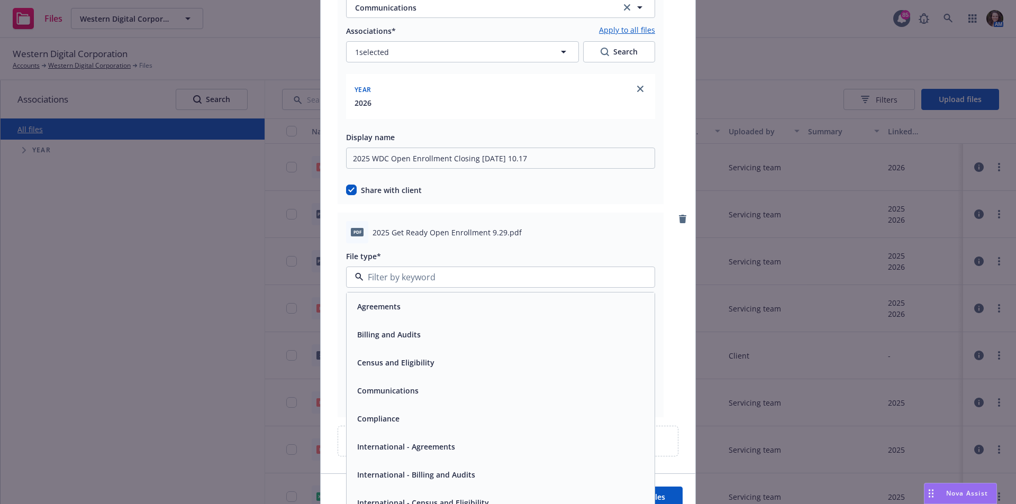
click at [384, 391] on span "Communications" at bounding box center [387, 390] width 61 height 11
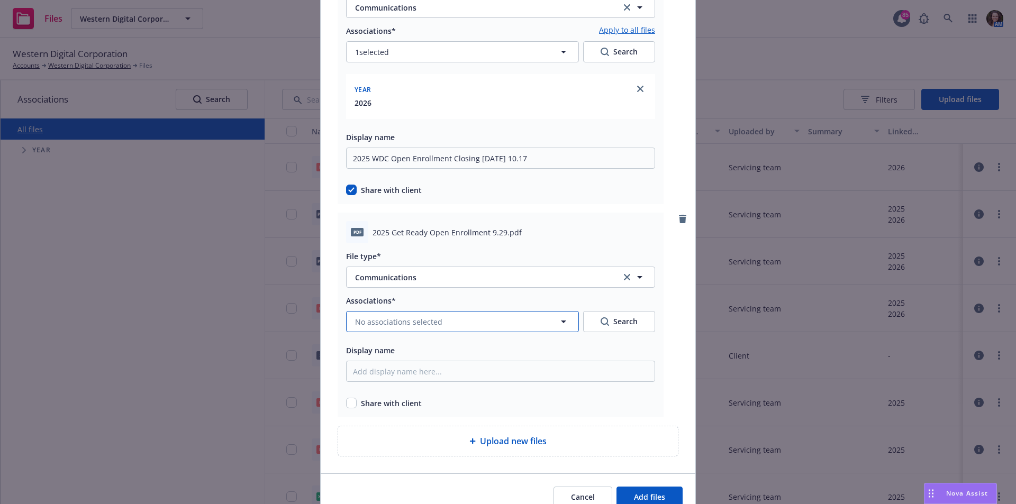
click at [373, 321] on span "No associations selected" at bounding box center [398, 321] width 87 height 11
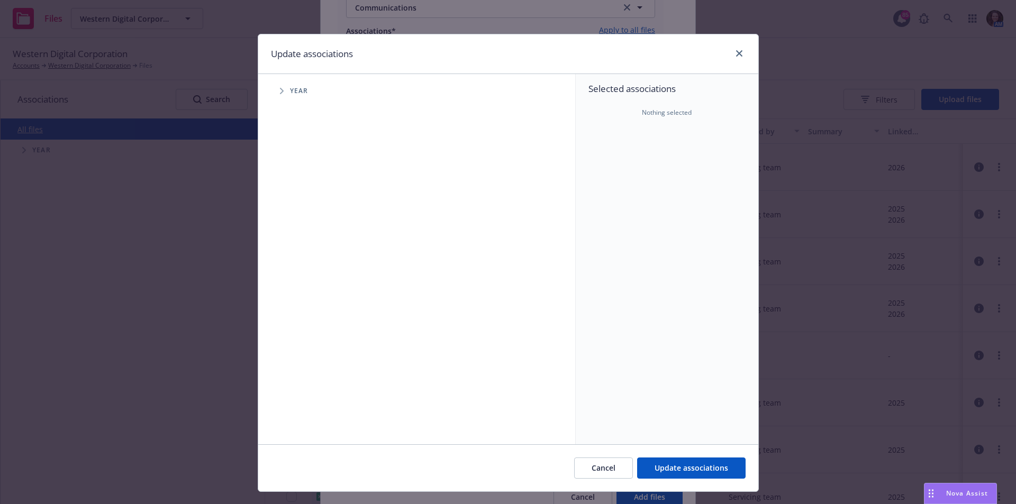
click at [280, 94] on icon "Tree Example" at bounding box center [282, 91] width 4 height 6
click at [309, 263] on input "Tree Example" at bounding box center [308, 260] width 11 height 11
checkbox input "true"
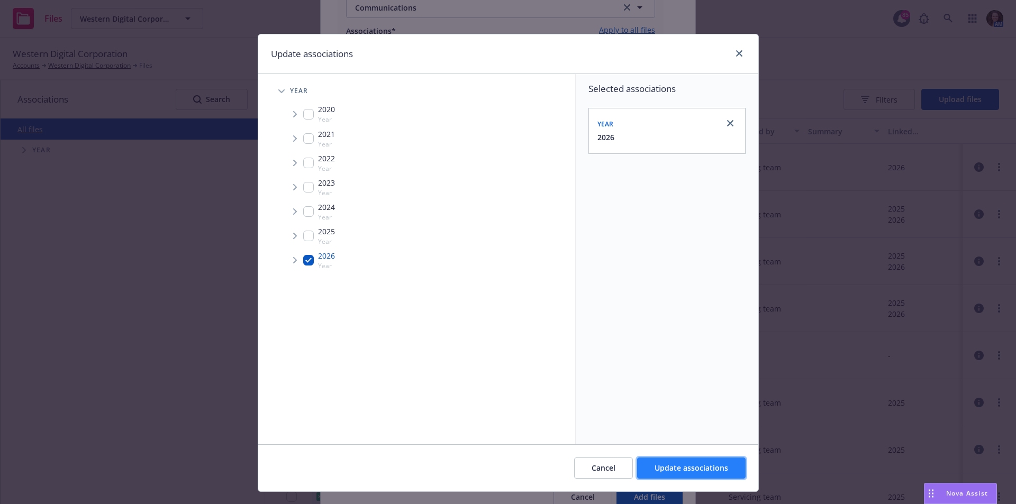
click at [675, 476] on button "Update associations" at bounding box center [691, 468] width 108 height 21
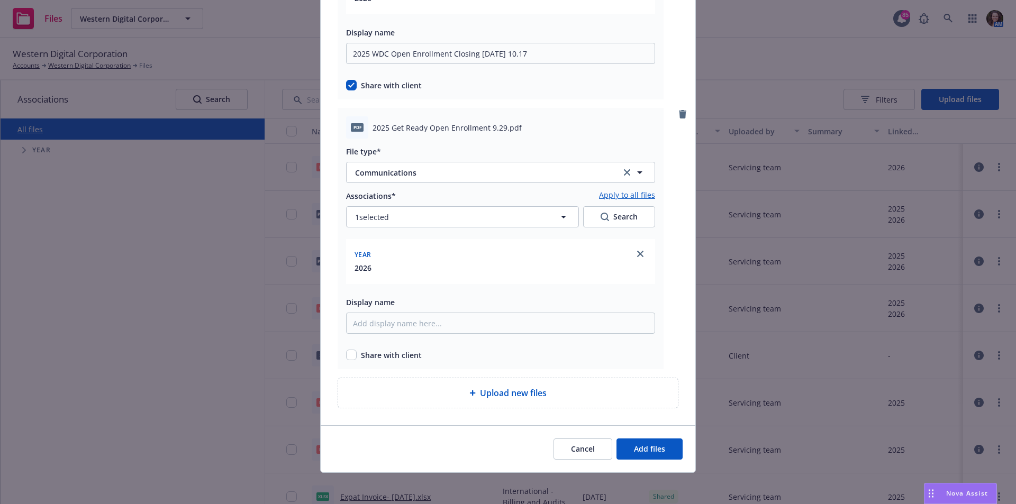
scroll to position [794, 0]
paste input "2025 Get Ready Open Enrollment 9.29"
type input "2025 Get Ready Open Enrollment 9.29"
click at [348, 357] on input "checkbox" at bounding box center [351, 354] width 11 height 11
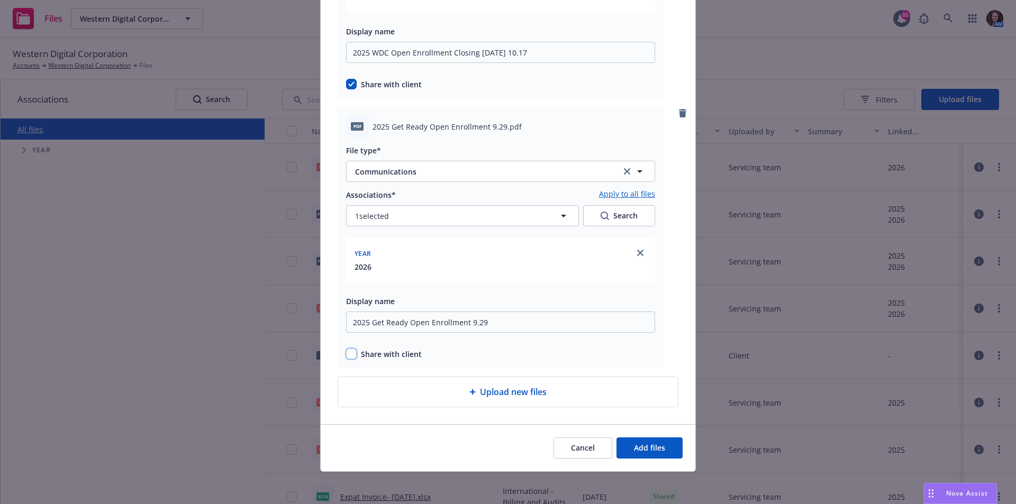
checkbox input "true"
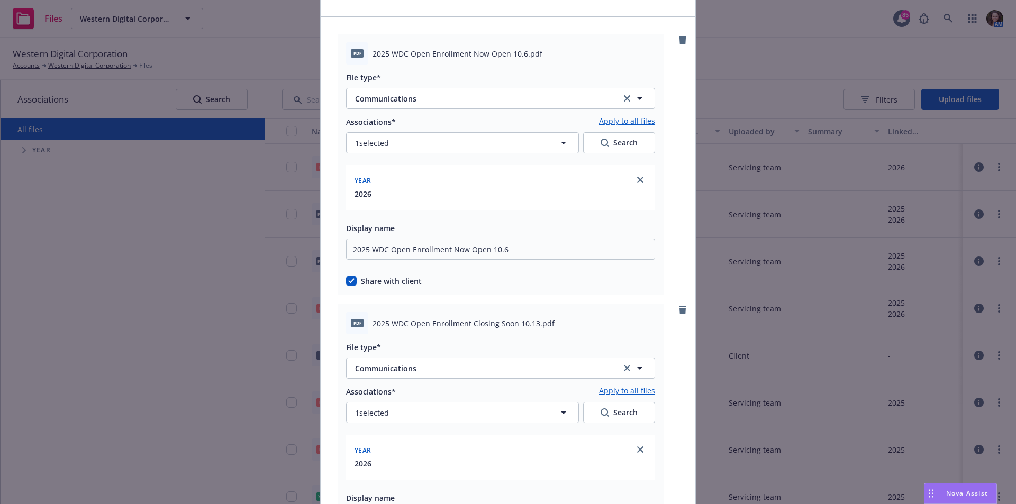
scroll to position [0, 0]
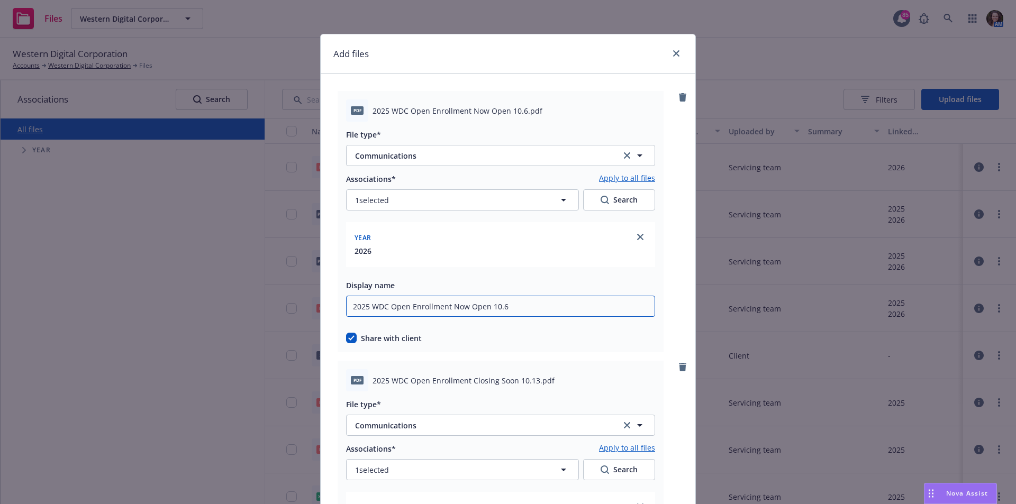
click at [349, 307] on input "2025 WDC Open Enrollment Now Open 10.6" at bounding box center [500, 306] width 309 height 21
drag, startPoint x: 370, startPoint y: 307, endPoint x: 397, endPoint y: 307, distance: 27.0
click at [370, 307] on input "Email 1 - 2025 WDC Open Enrollment Now Open 10.6" at bounding box center [500, 306] width 309 height 21
click at [376, 304] on input "Email 1 - 2025 WDC Open Enrollment Now Open 10.6" at bounding box center [500, 306] width 309 height 21
click at [404, 302] on input "Email 1 - 2025 WDC Open Enrollment Now Open 10.6" at bounding box center [500, 306] width 309 height 21
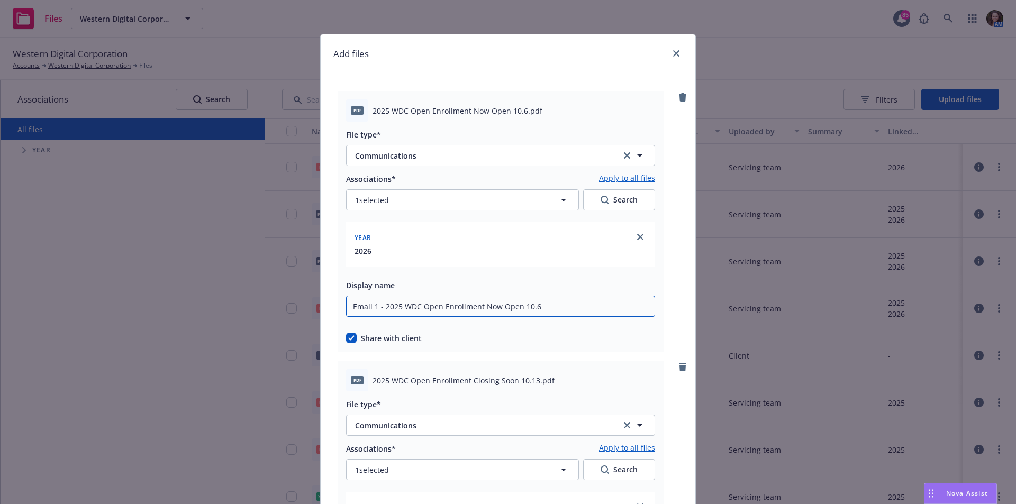
click at [373, 306] on input "Email 1 - 2025 WDC Open Enrollment Now Open 10.6" at bounding box center [500, 306] width 309 height 21
type input "Email 2 - 2025 WDC Open Enrollment Now Open 10.6"
click at [676, 332] on div at bounding box center [682, 221] width 13 height 261
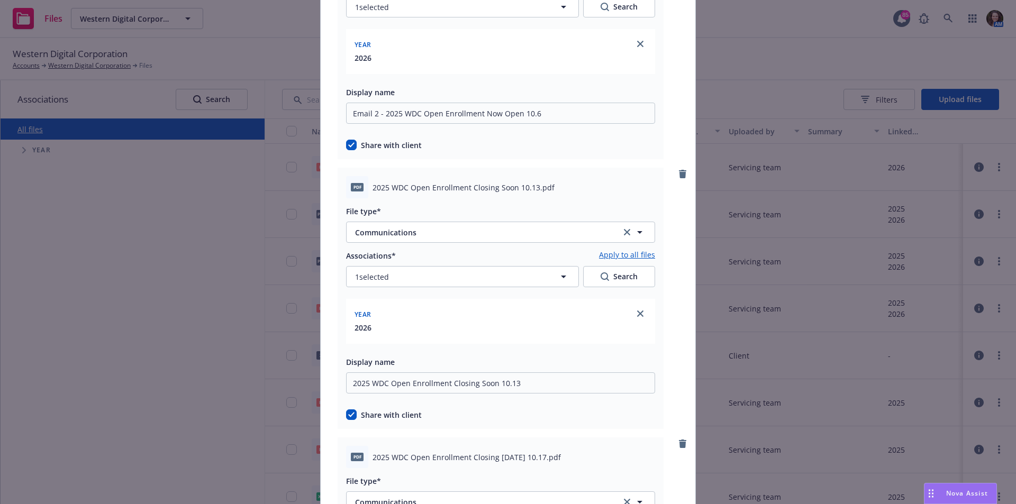
scroll to position [212, 0]
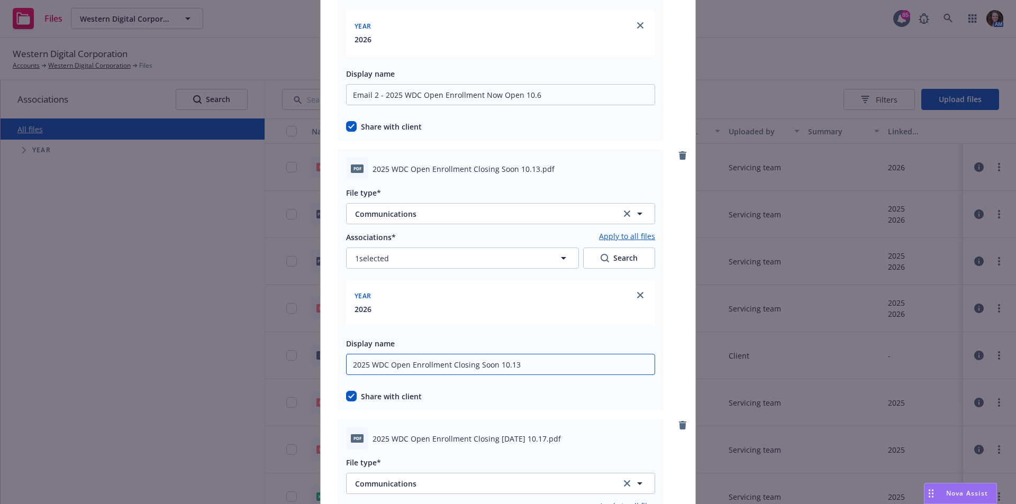
click at [349, 105] on input "2025 WDC Open Enrollment Closing Soon 10.13" at bounding box center [500, 94] width 309 height 21
paste input "Email 1 -"
click at [372, 105] on input "Email 1 - 2025 WDC Open Enrollment Closing Soon 10.13" at bounding box center [500, 94] width 309 height 21
type input "Email 3 - 2025 WDC Open Enrollment Closing Soon 10.13"
click at [669, 363] on div "pdf 2025 WDC Open Enrollment Closing Soon 10.13.pdf File type* Communications C…" at bounding box center [508, 279] width 341 height 261
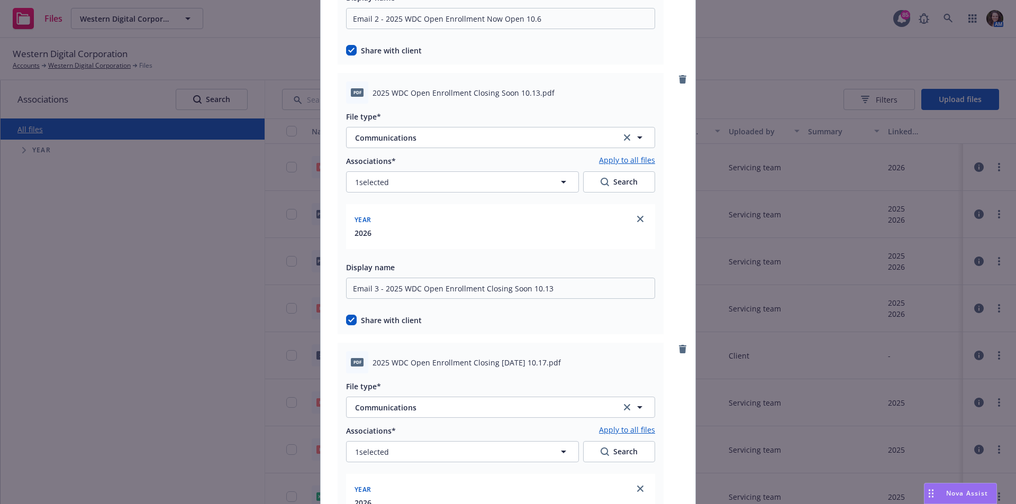
scroll to position [370, 0]
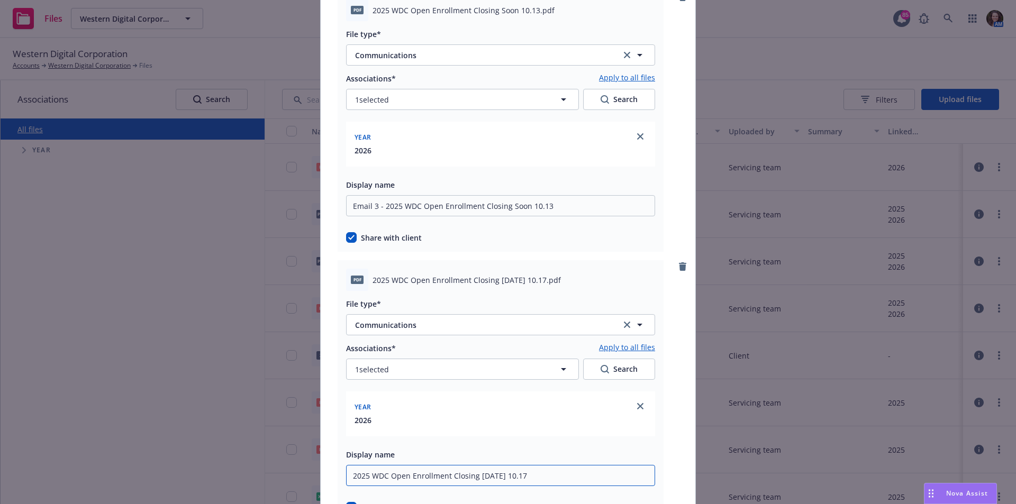
paste input "Email 1 -"
type input "Email 4 - 2025 WDC Open Enrollment Closing Today 10.17"
click at [676, 444] on div at bounding box center [682, 390] width 13 height 261
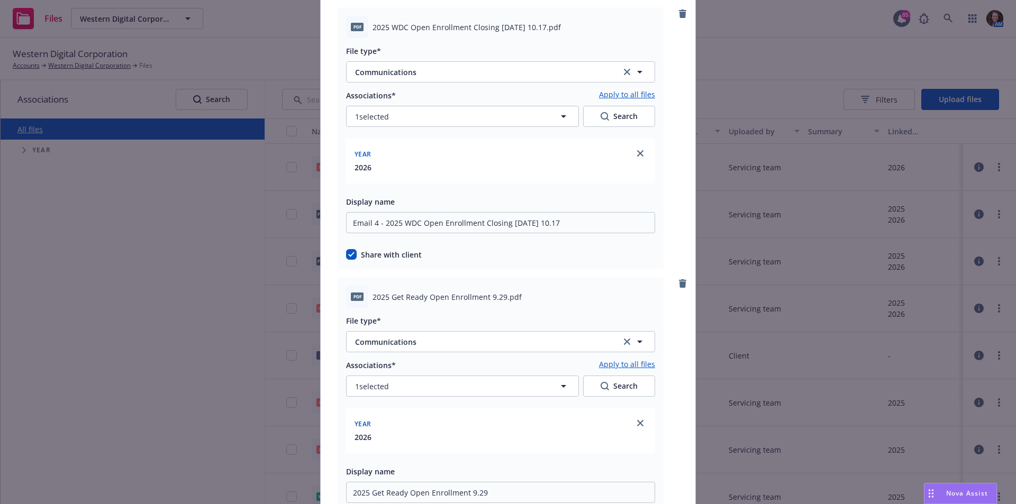
scroll to position [688, 0]
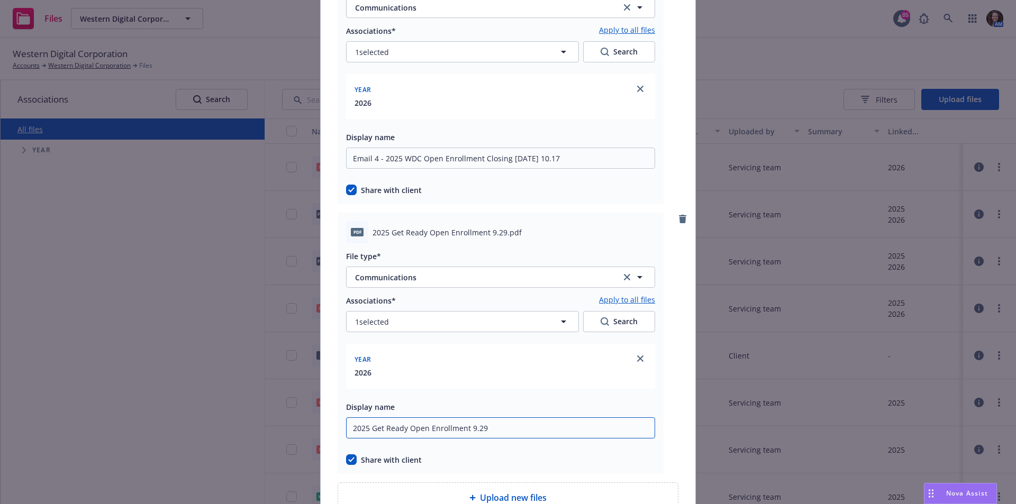
paste input "Email 1 -"
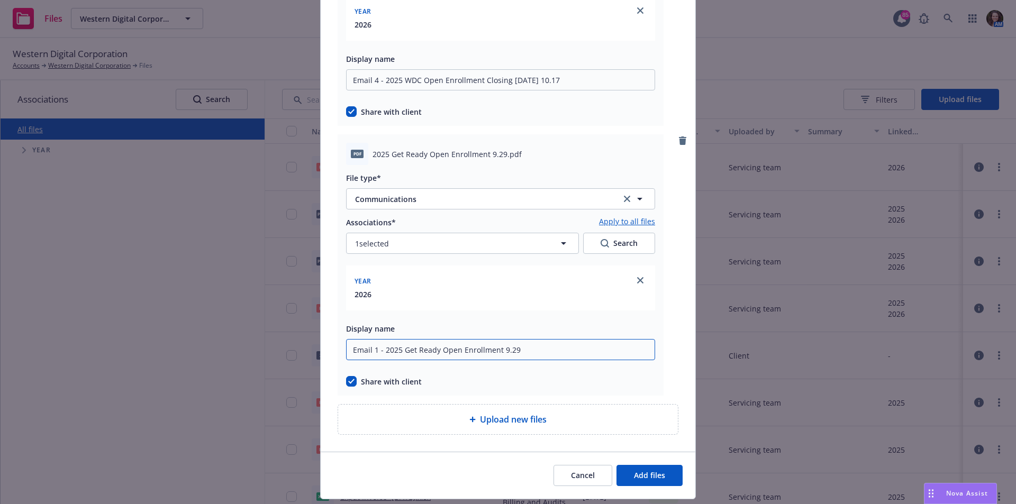
scroll to position [795, 0]
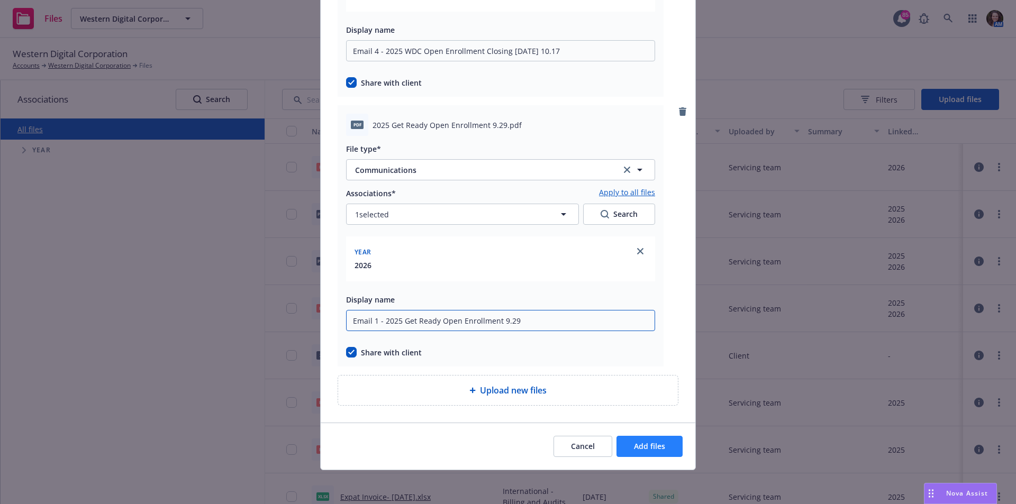
type input "Email 1 - 2025 Get Ready Open Enrollment 9.29"
click at [655, 452] on button "Add files" at bounding box center [650, 446] width 66 height 21
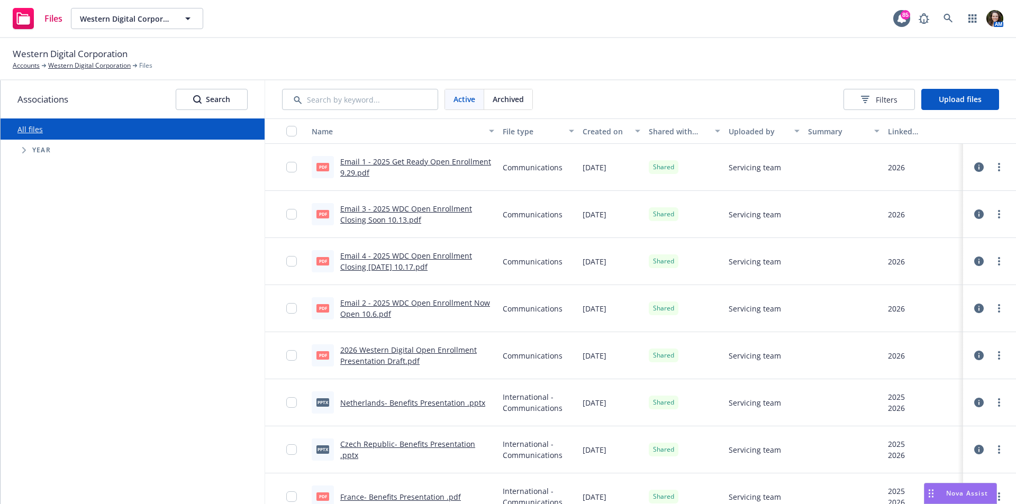
click at [114, 236] on div "All files Accessibility guide for tree Tree Example. Navigate the tree with the…" at bounding box center [133, 312] width 264 height 386
click at [501, 17] on div "Files Western Digital Corporation Western Digital Corporation 85 AM" at bounding box center [508, 19] width 1016 height 38
